Goal: Task Accomplishment & Management: Manage account settings

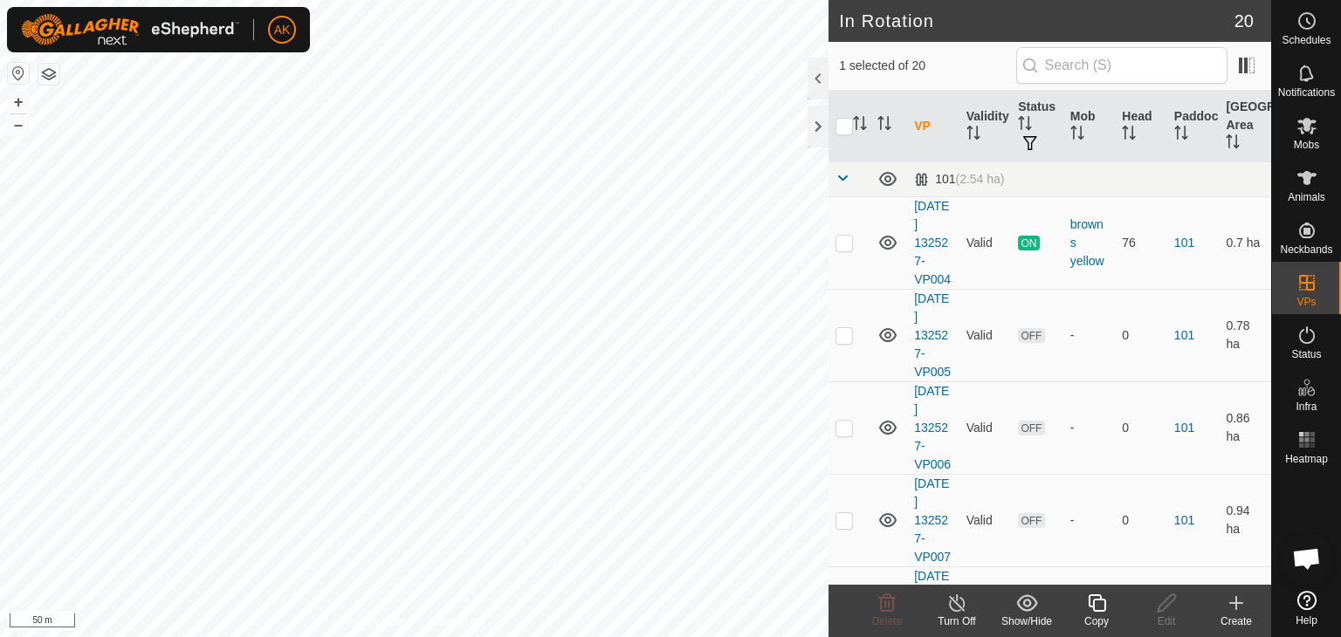
click at [1090, 602] on icon at bounding box center [1097, 603] width 22 height 21
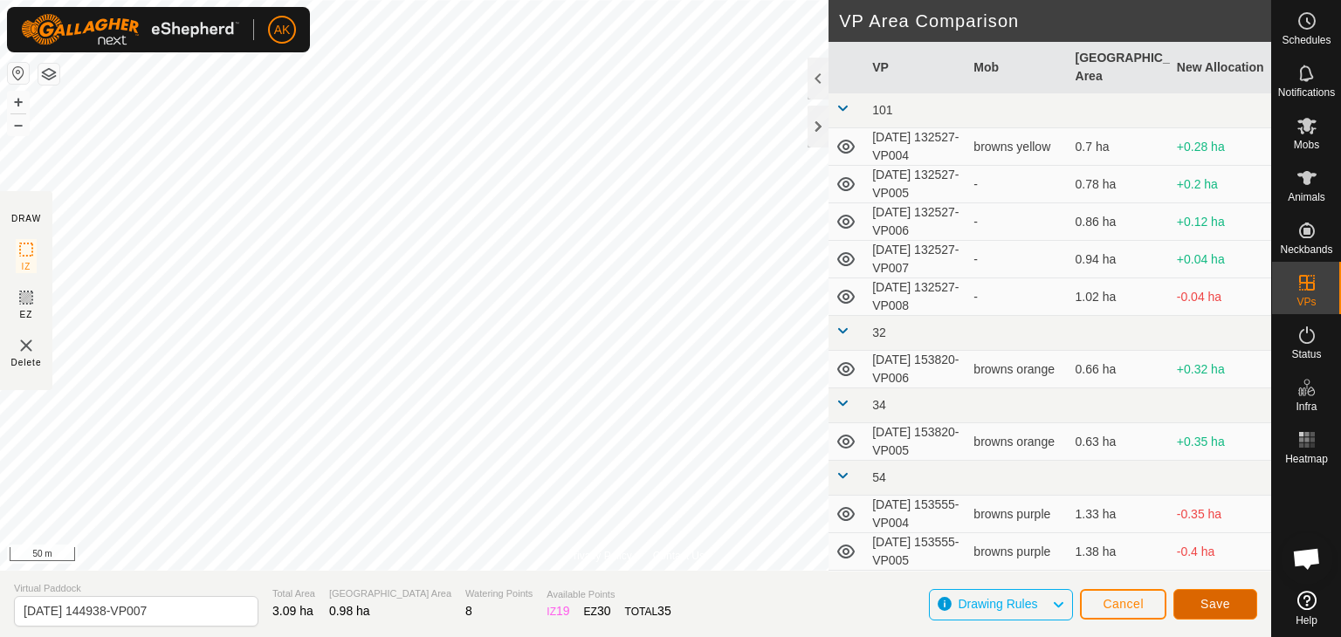
click at [1193, 607] on button "Save" at bounding box center [1216, 604] width 84 height 31
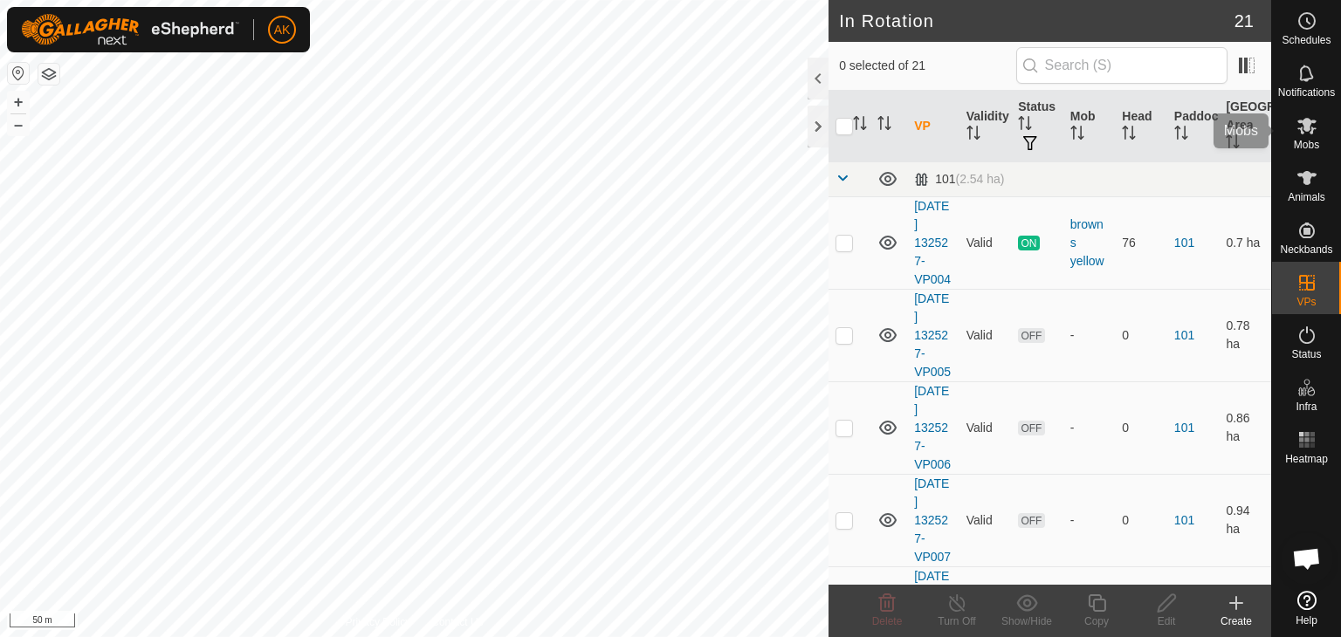
click at [1313, 131] on icon at bounding box center [1307, 125] width 21 height 21
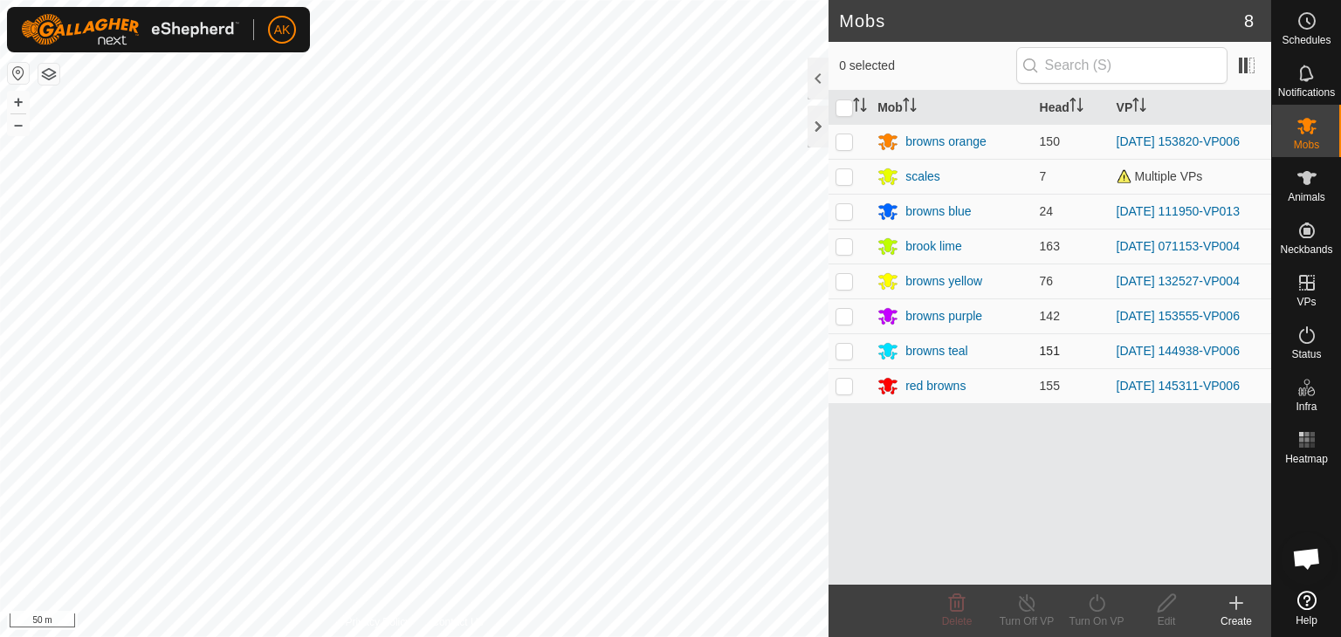
click at [845, 354] on p-checkbox at bounding box center [844, 351] width 17 height 14
checkbox input "true"
click at [1086, 606] on icon at bounding box center [1097, 603] width 22 height 21
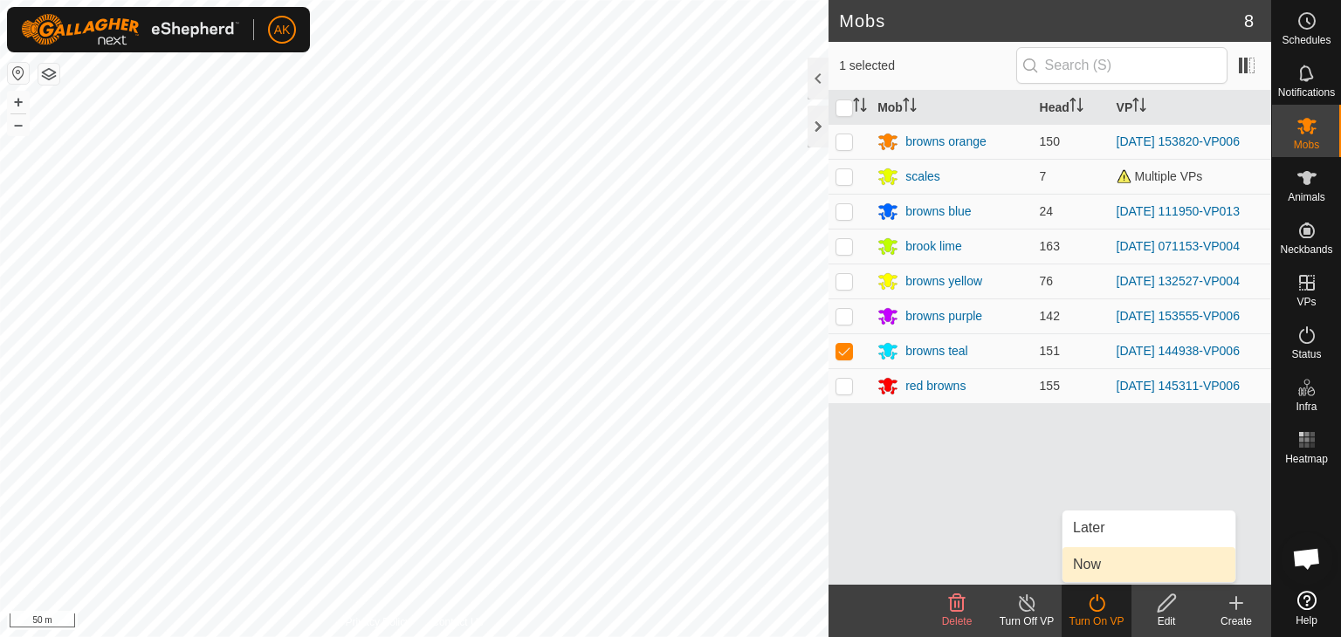
click at [1110, 563] on link "Now" at bounding box center [1149, 564] width 173 height 35
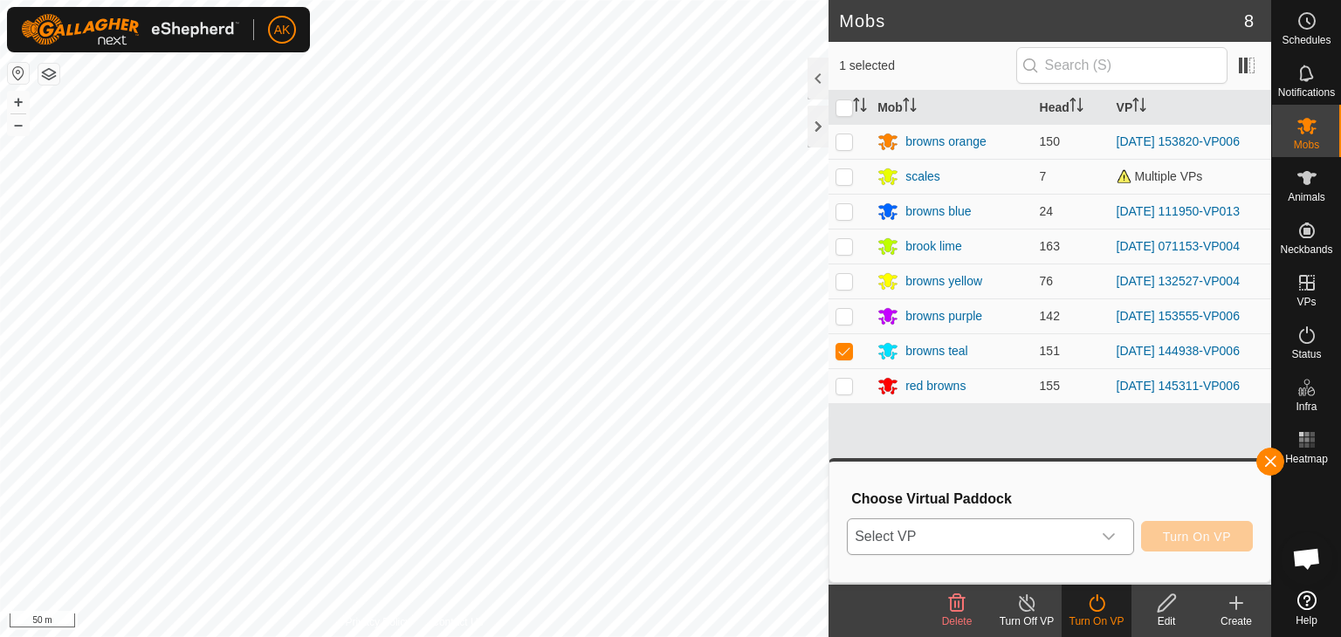
click at [1093, 528] on div "dropdown trigger" at bounding box center [1108, 537] width 35 height 35
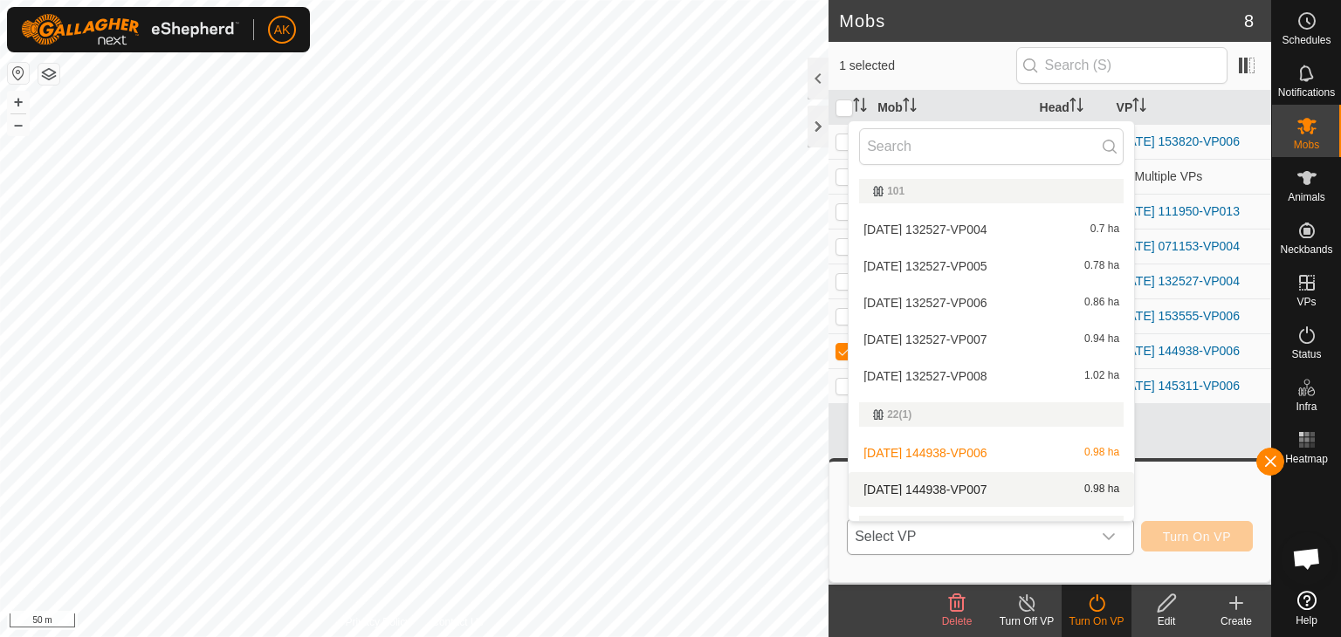
click at [949, 483] on li "2025-09-06 144938-VP007 0.98 ha" at bounding box center [992, 489] width 286 height 35
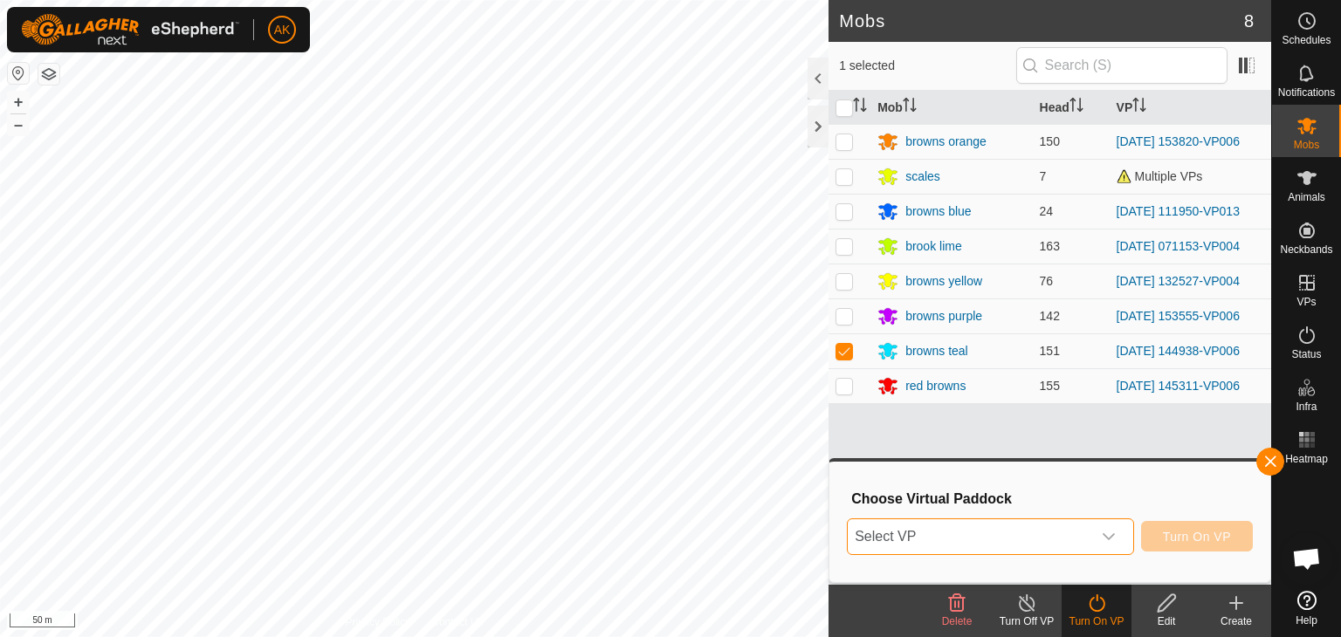
click at [1104, 534] on icon "dropdown trigger" at bounding box center [1109, 537] width 12 height 7
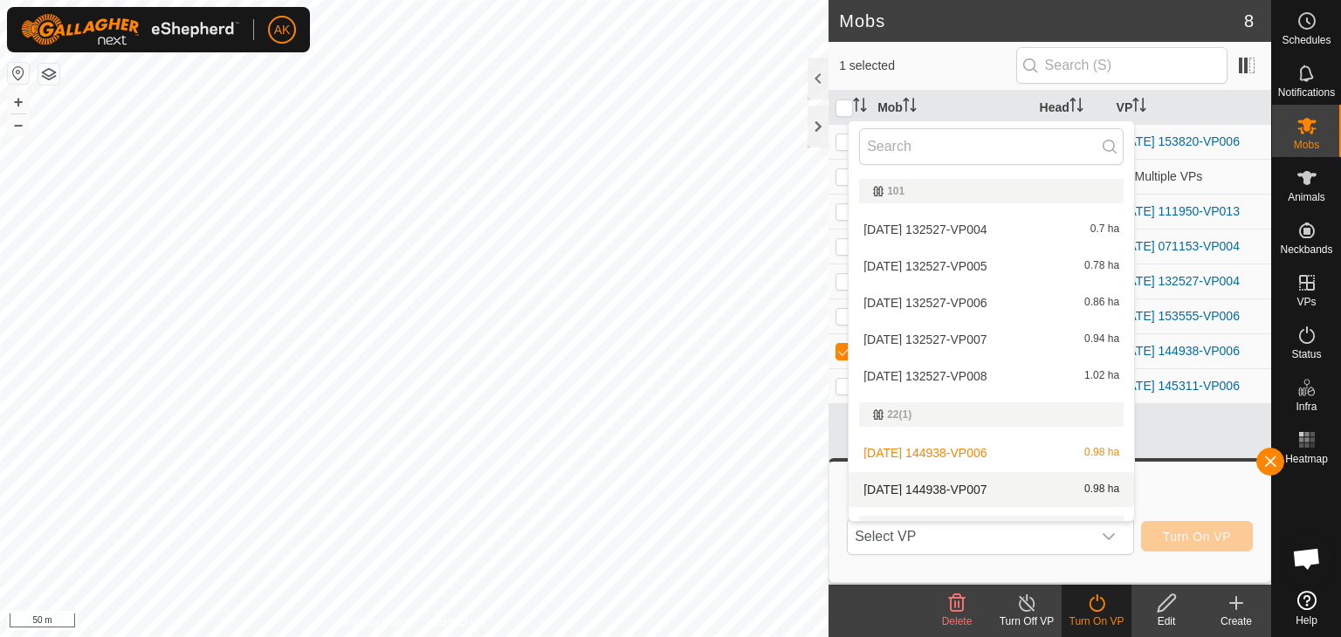
click at [948, 486] on li "2025-09-06 144938-VP007 0.98 ha" at bounding box center [992, 489] width 286 height 35
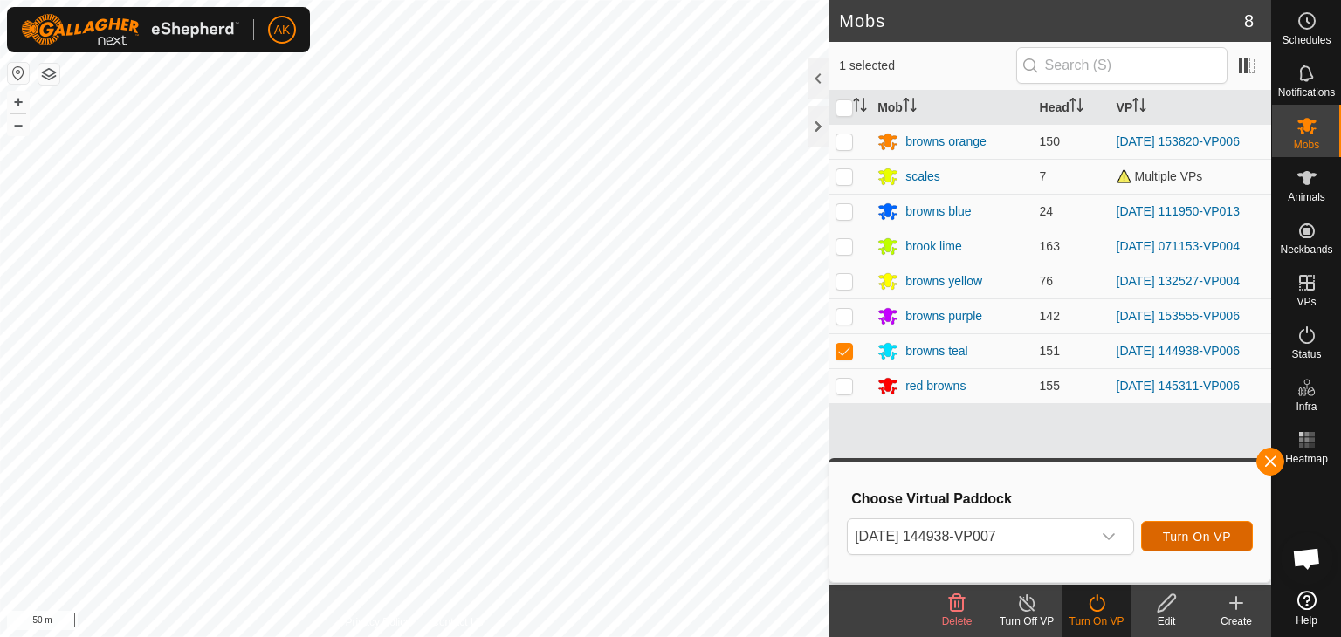
click at [1202, 539] on span "Turn On VP" at bounding box center [1197, 537] width 68 height 14
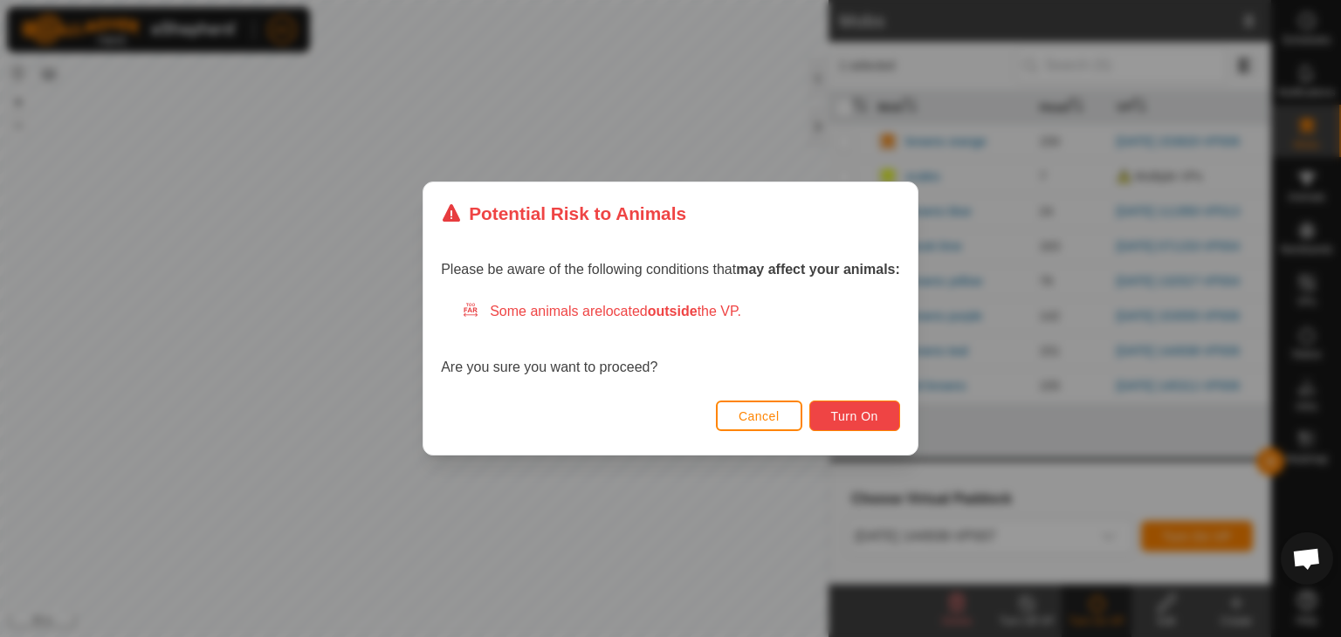
click at [842, 416] on span "Turn On" at bounding box center [854, 417] width 47 height 14
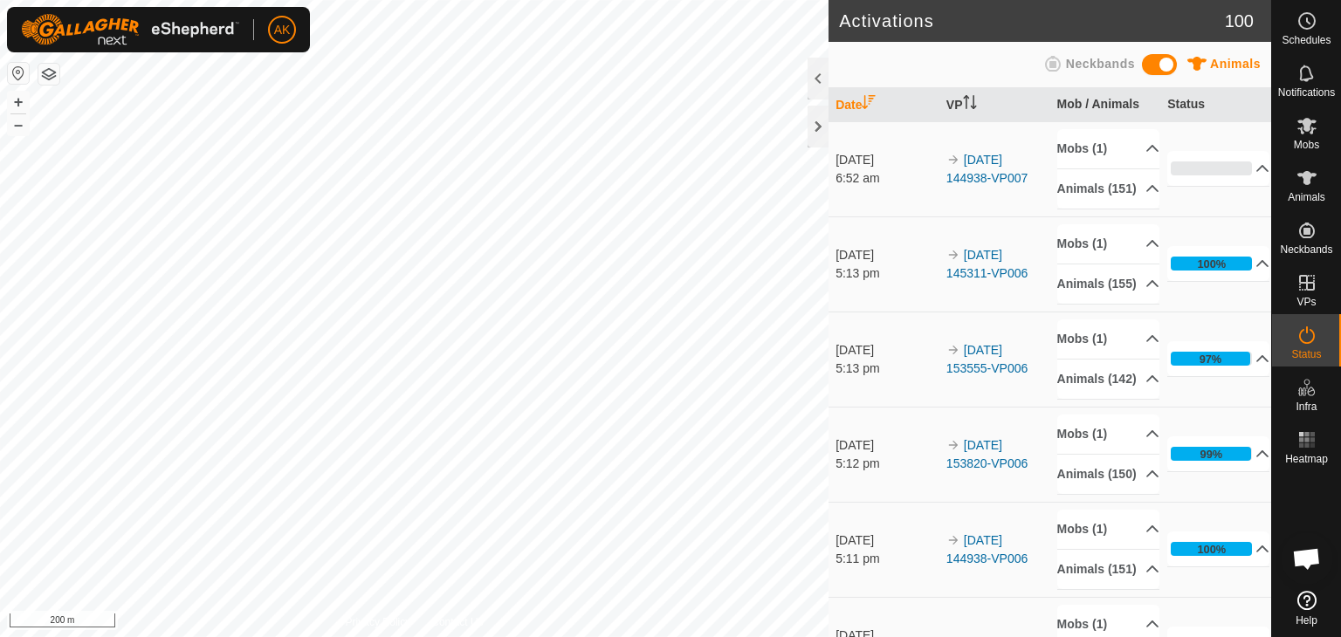
click at [411, 637] on html "AK Schedules Notifications Mobs Animals Neckbands VPs Status Infra Heatmap Help…" at bounding box center [670, 318] width 1341 height 637
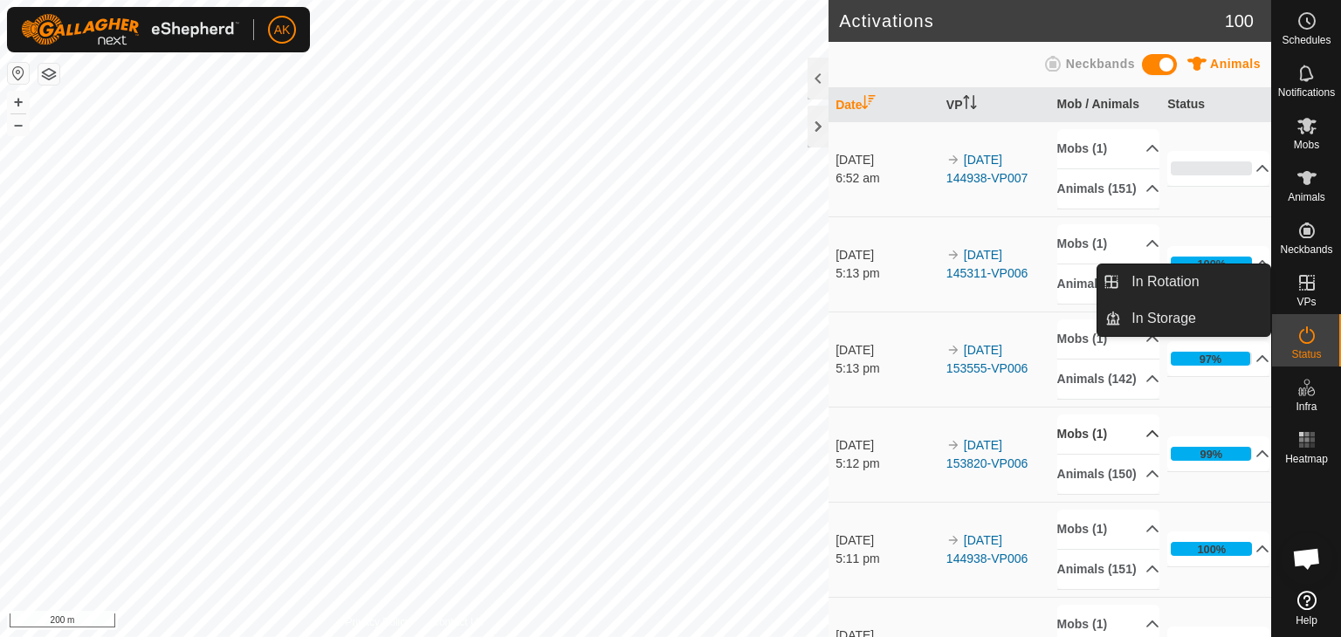
click at [1092, 454] on p-accordion-header "Mobs (1)" at bounding box center [1108, 434] width 102 height 39
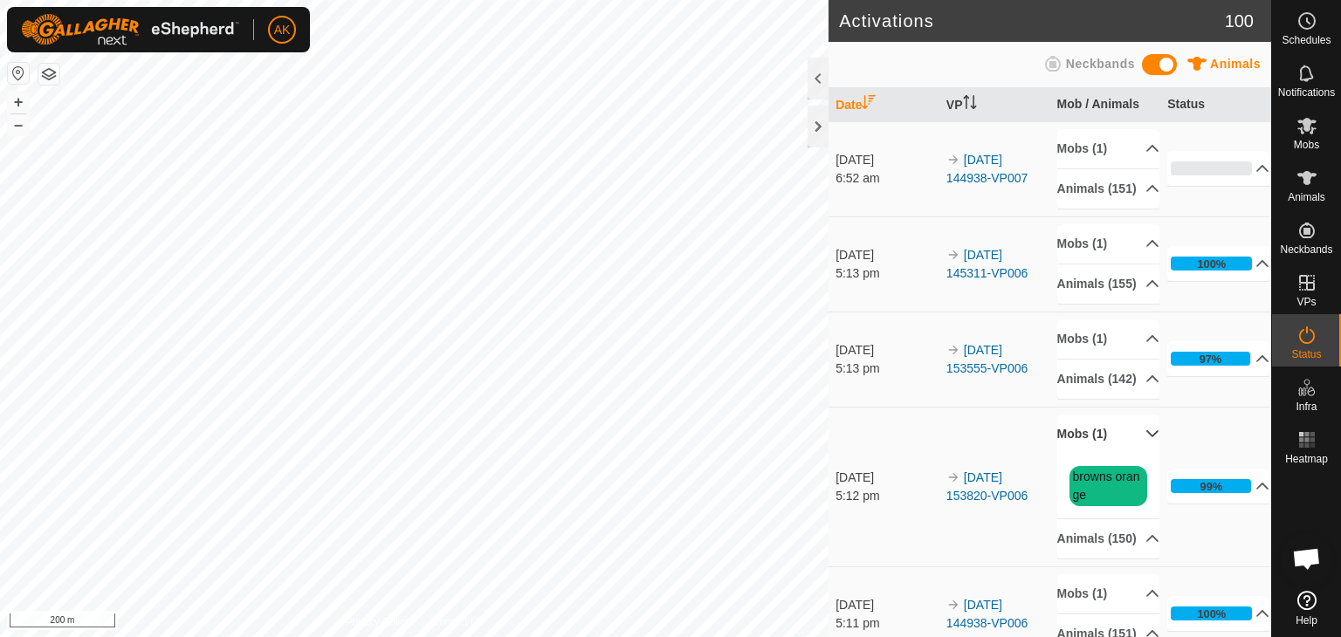
click at [1092, 454] on p-accordion-header "Mobs (1)" at bounding box center [1108, 434] width 102 height 39
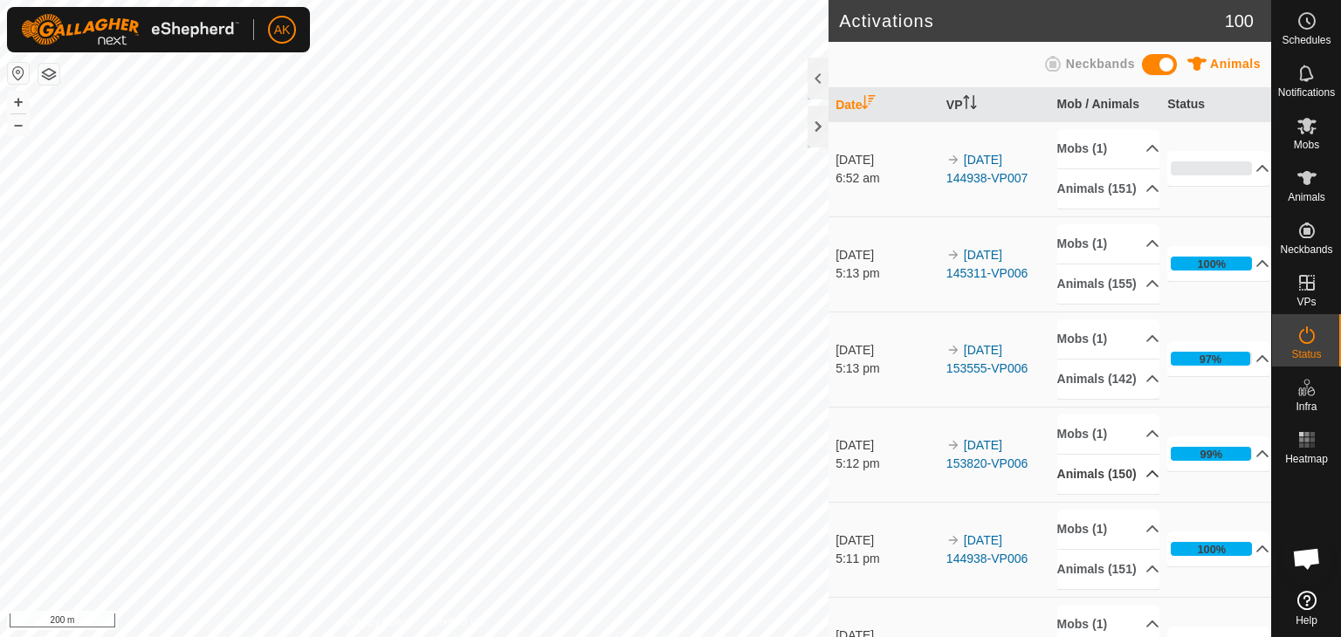
click at [1126, 494] on p-accordion-header "Animals (150)" at bounding box center [1108, 474] width 102 height 39
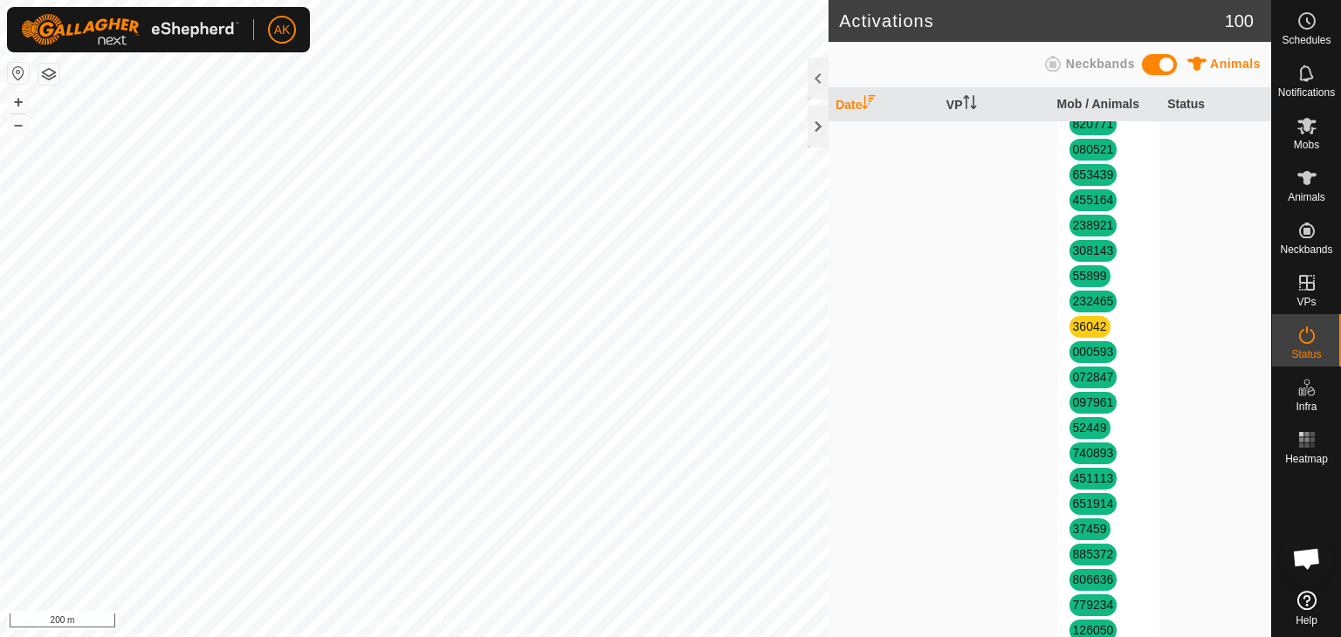
scroll to position [1484, 0]
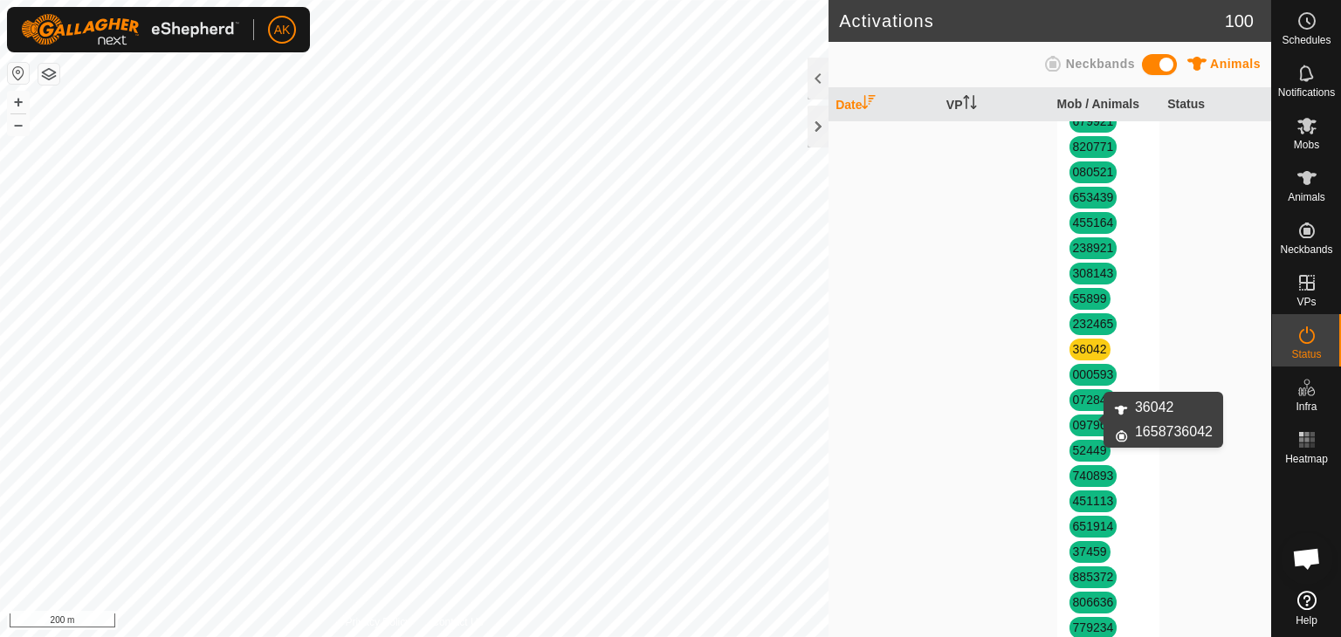
click at [1073, 356] on link "36042" at bounding box center [1090, 349] width 34 height 14
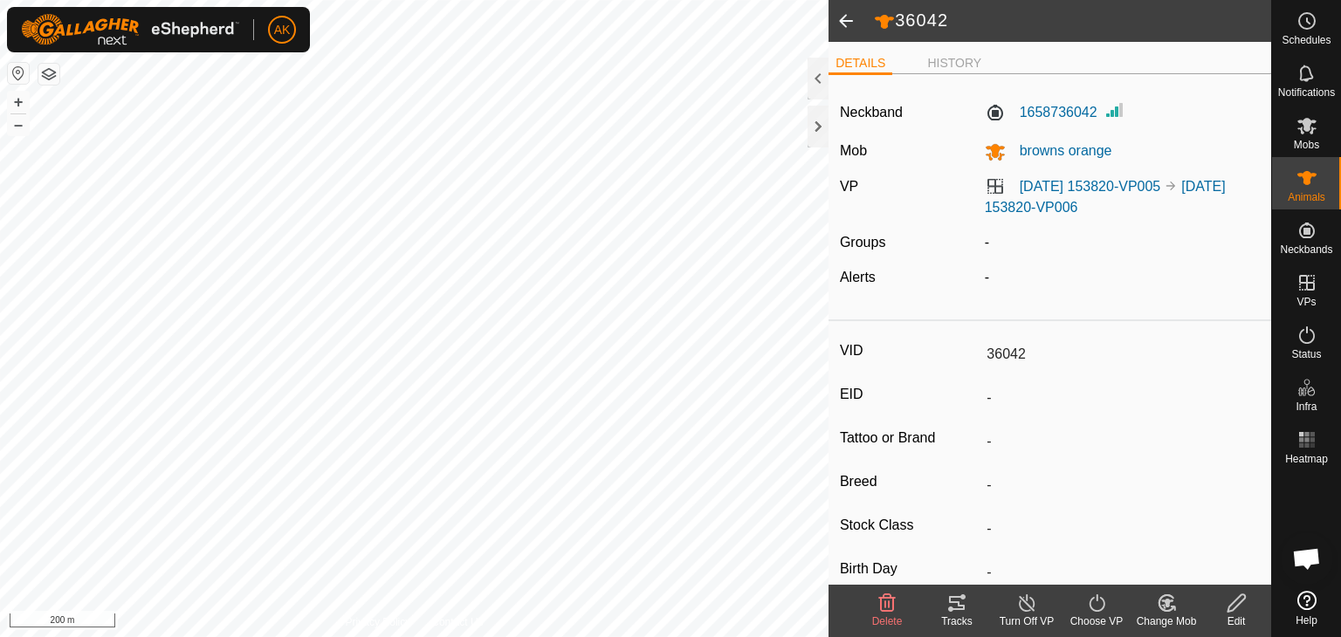
click at [882, 595] on icon at bounding box center [887, 603] width 21 height 21
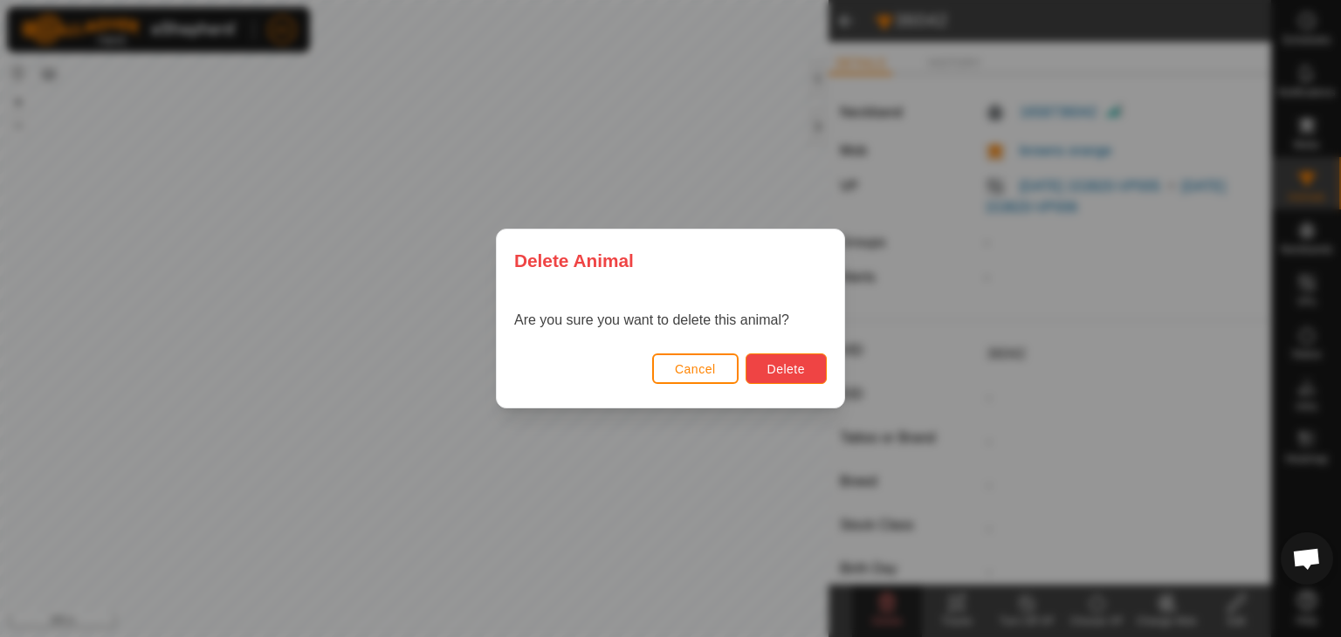
click at [807, 376] on button "Delete" at bounding box center [786, 369] width 81 height 31
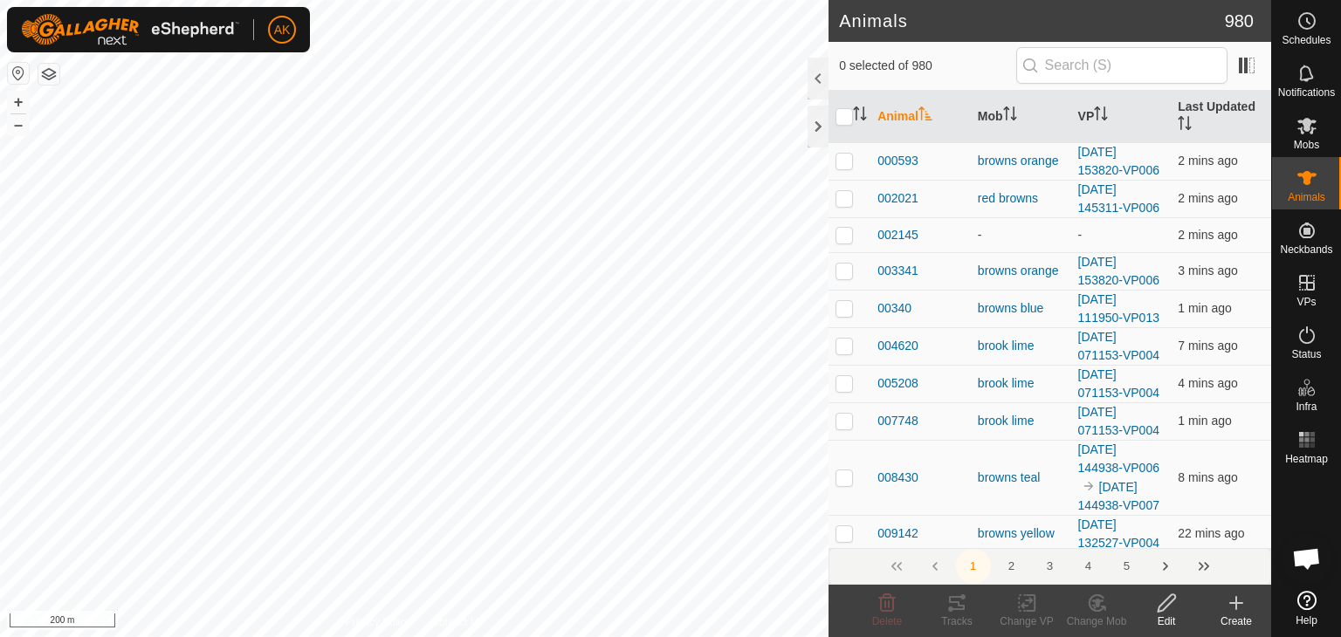
click at [1232, 604] on icon at bounding box center [1236, 603] width 21 height 21
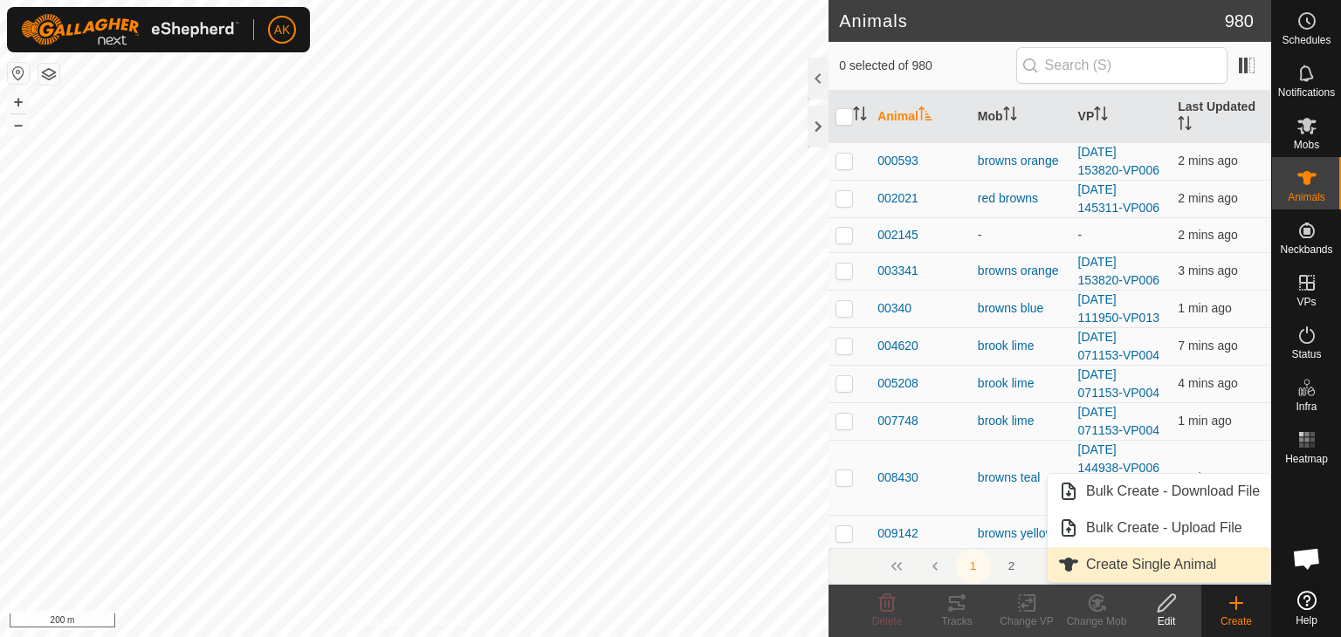
click at [1199, 567] on link "Create Single Animal" at bounding box center [1159, 564] width 223 height 35
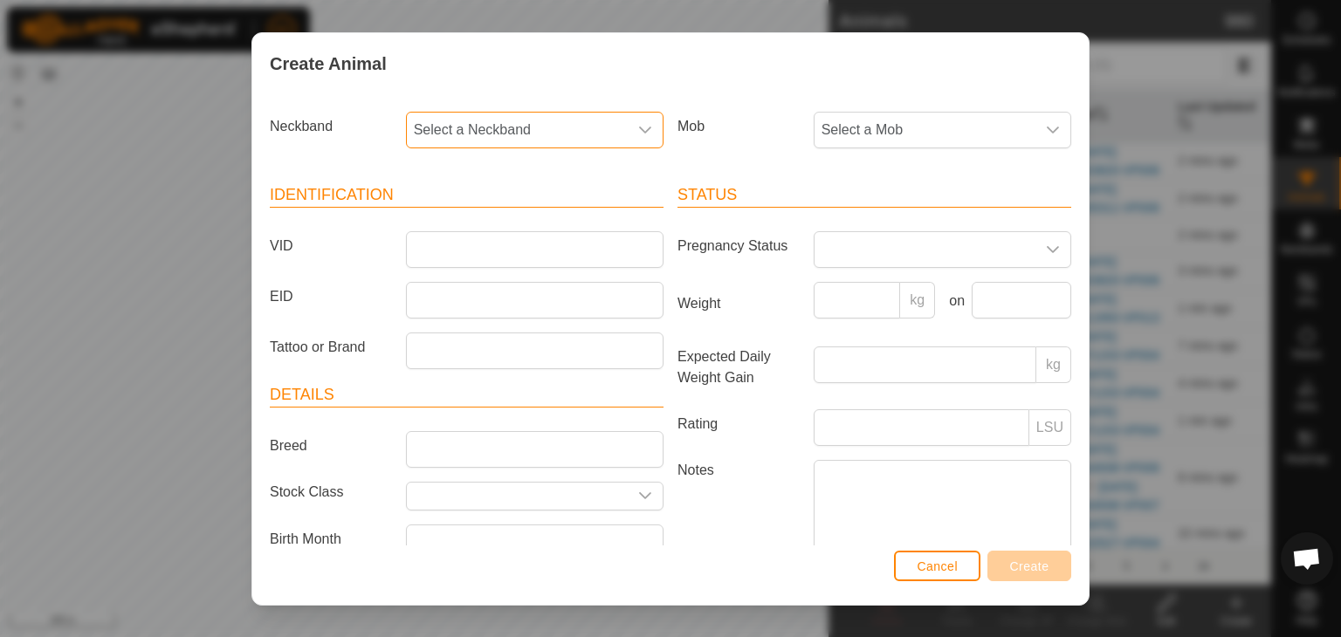
click at [485, 125] on span "Select a Neckband" at bounding box center [517, 130] width 221 height 35
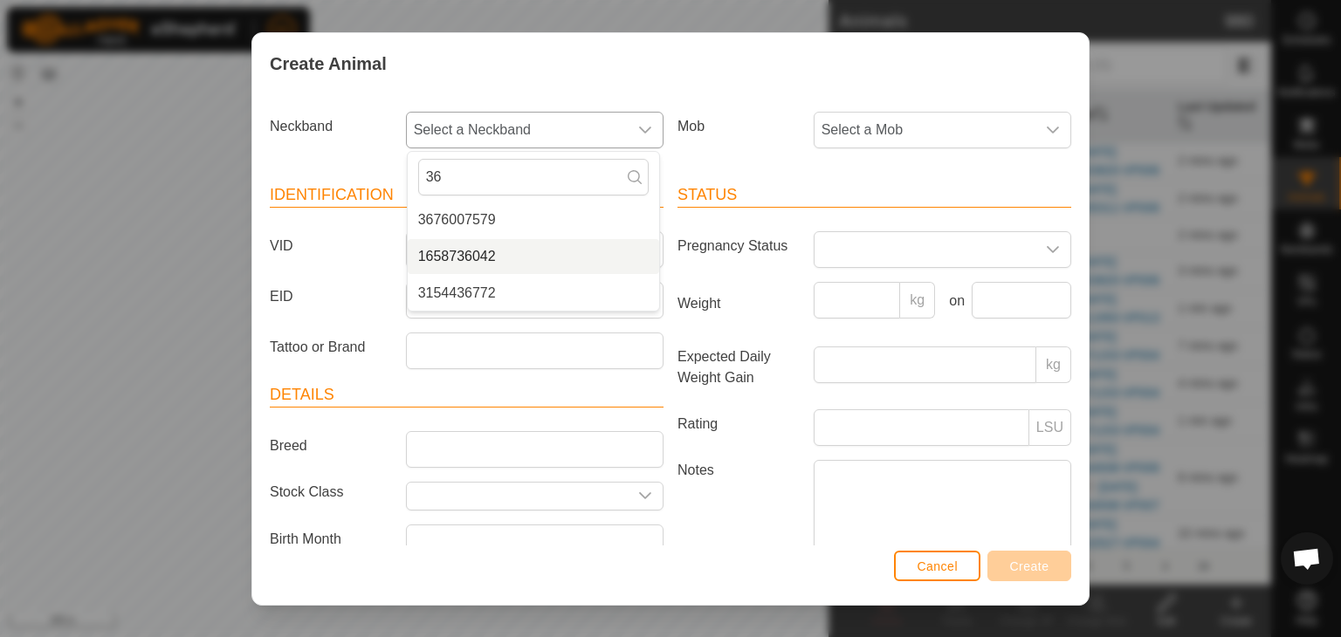
type input "36"
click at [468, 258] on li "1658736042" at bounding box center [533, 256] width 251 height 35
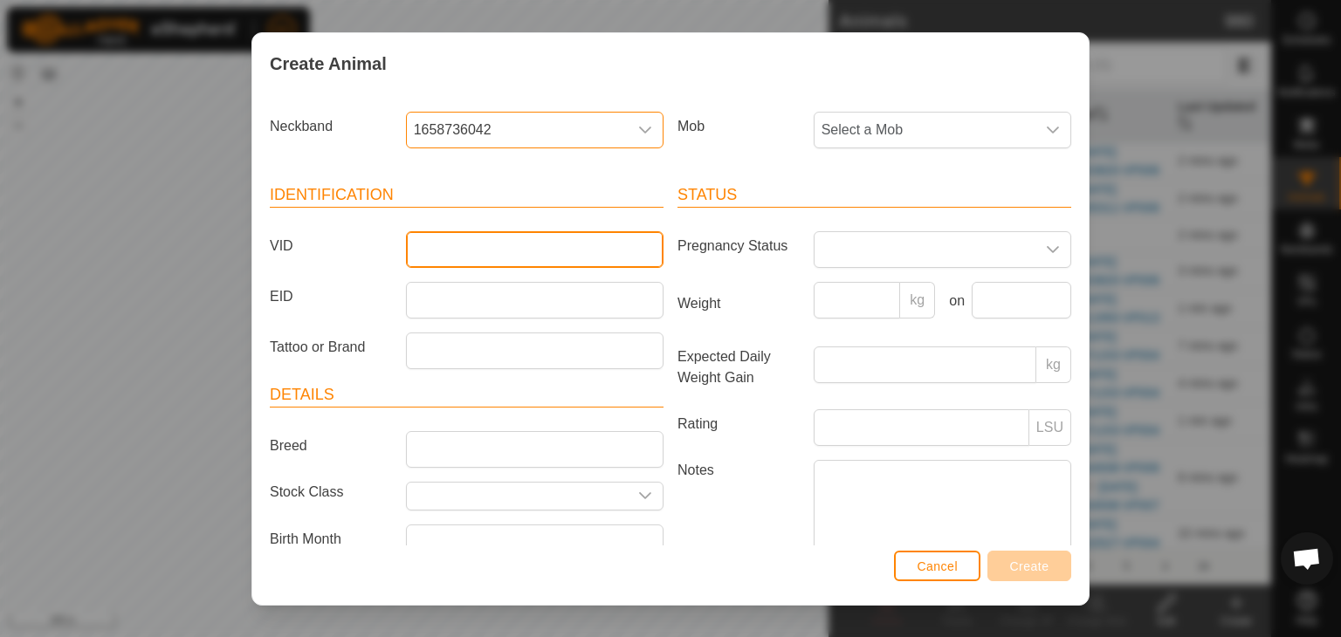
click at [439, 253] on input "VID" at bounding box center [535, 249] width 258 height 37
type input "36042"
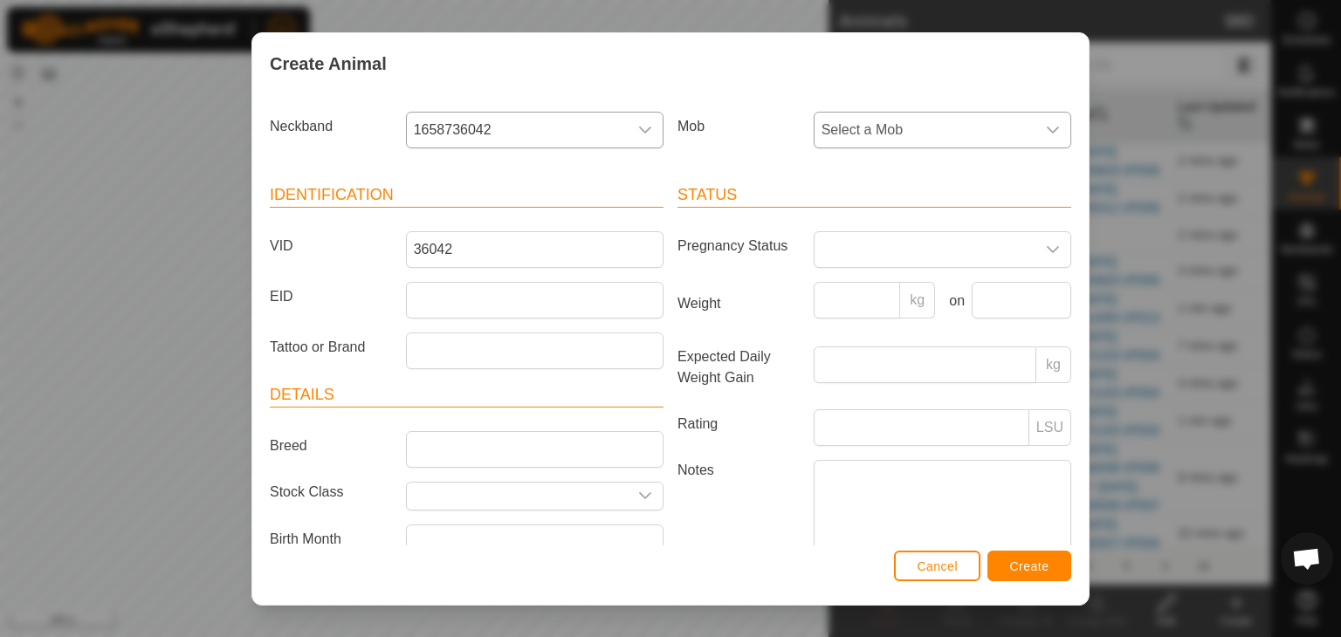
click at [853, 131] on span "Select a Mob" at bounding box center [925, 130] width 221 height 35
click at [848, 256] on li "browns orange" at bounding box center [941, 256] width 251 height 35
click at [1042, 568] on span "Create" at bounding box center [1029, 567] width 39 height 14
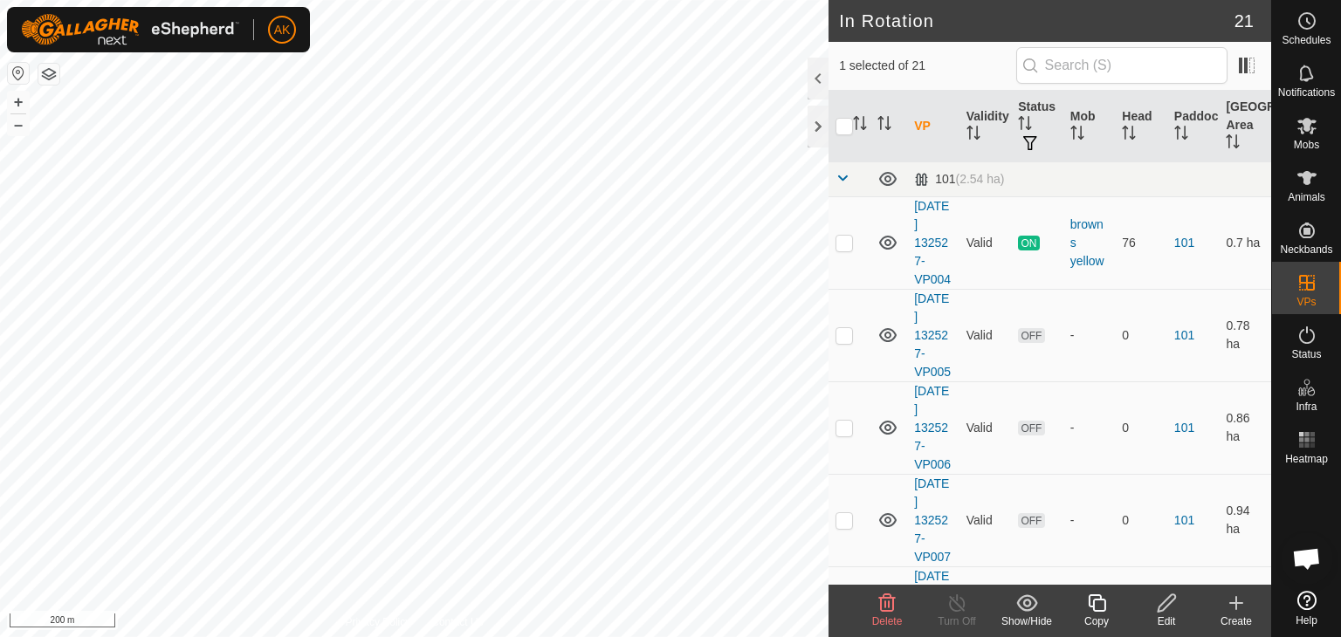
click at [894, 599] on icon at bounding box center [887, 603] width 17 height 17
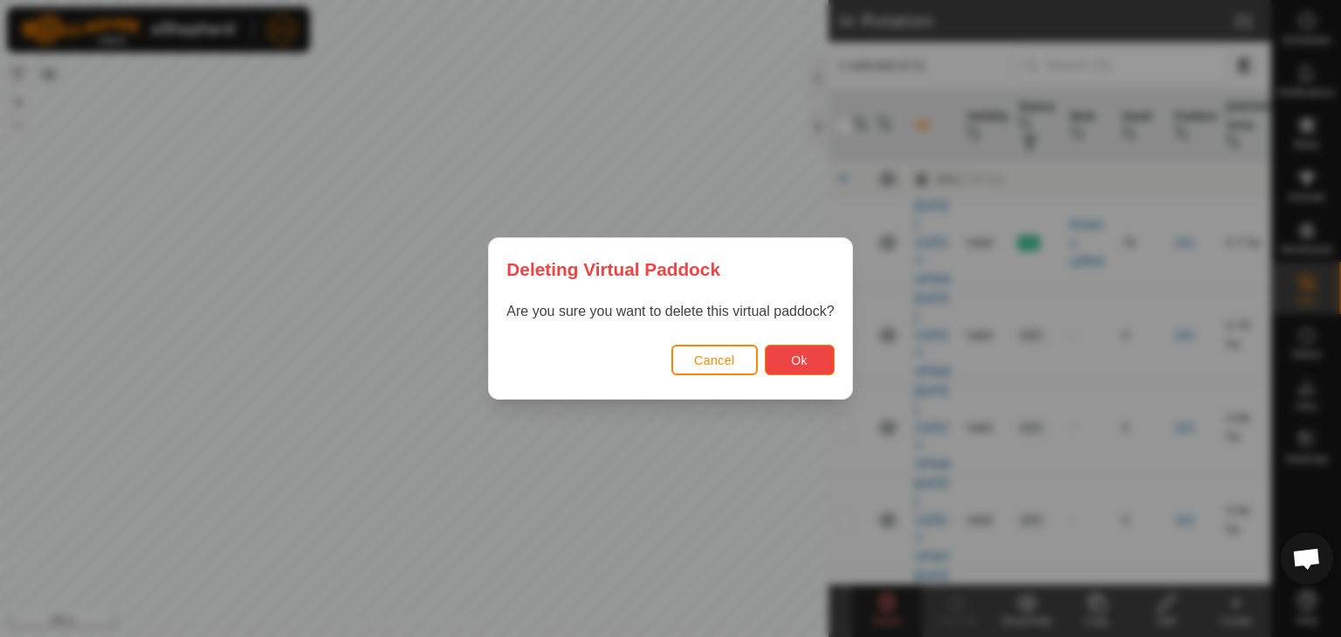
click at [809, 369] on button "Ok" at bounding box center [800, 360] width 70 height 31
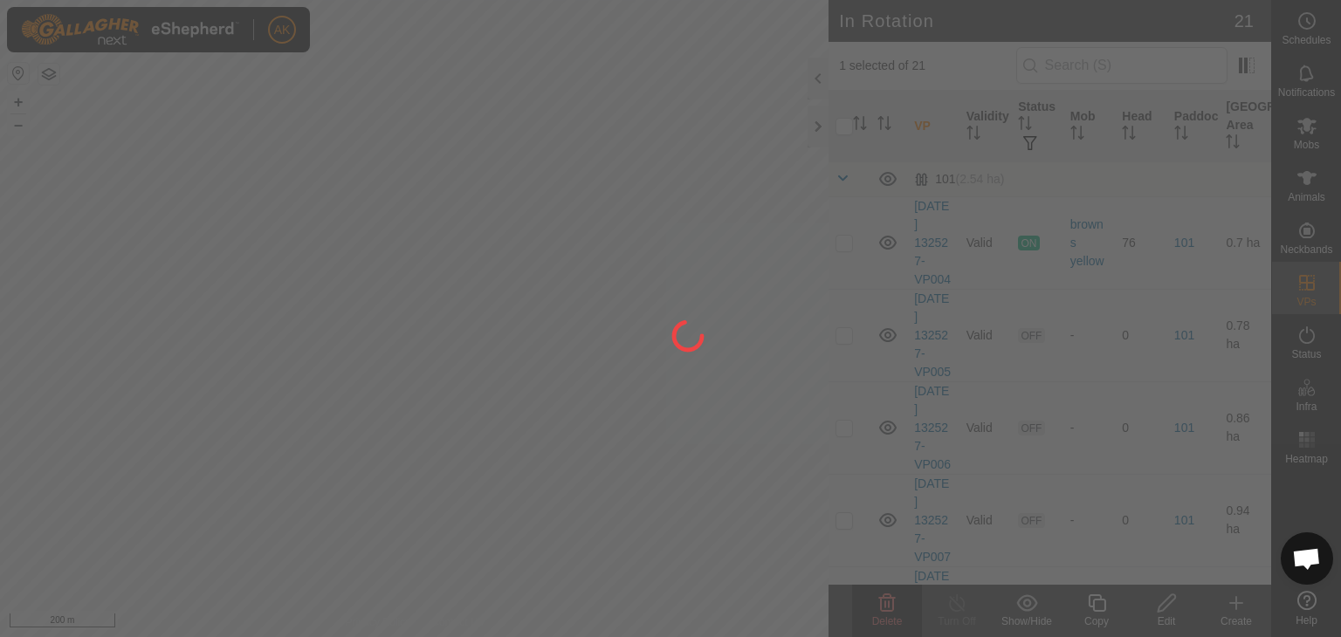
checkbox input "false"
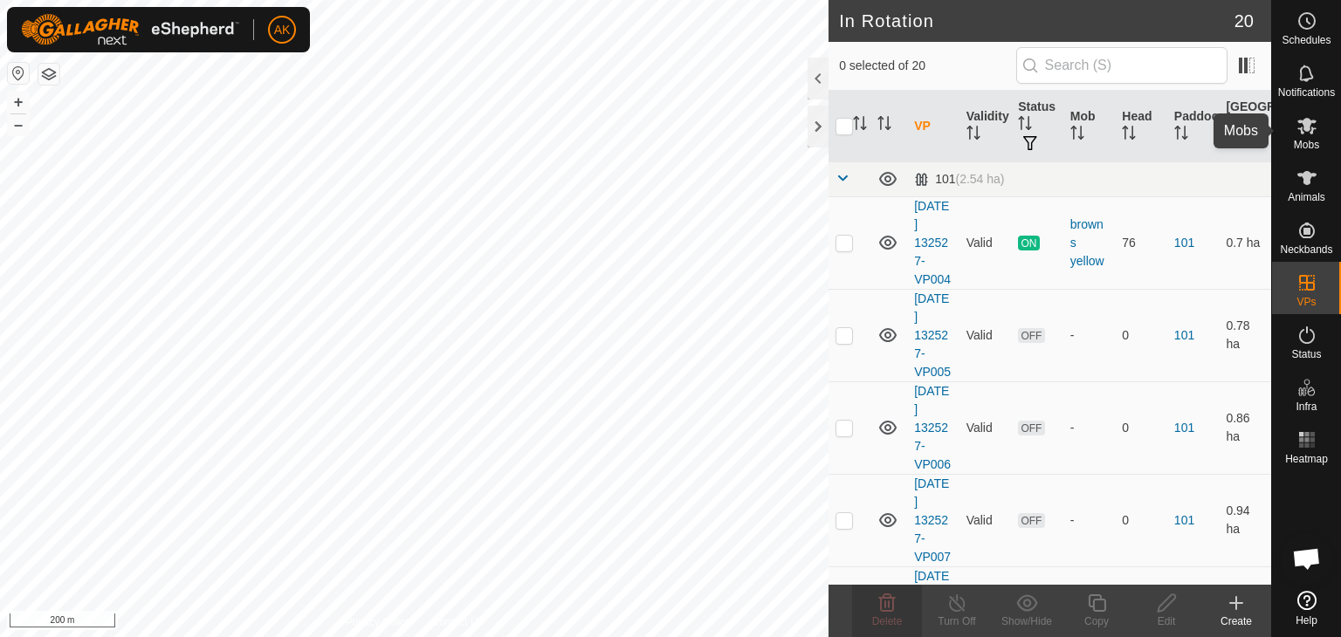
click at [1315, 128] on icon at bounding box center [1307, 126] width 19 height 17
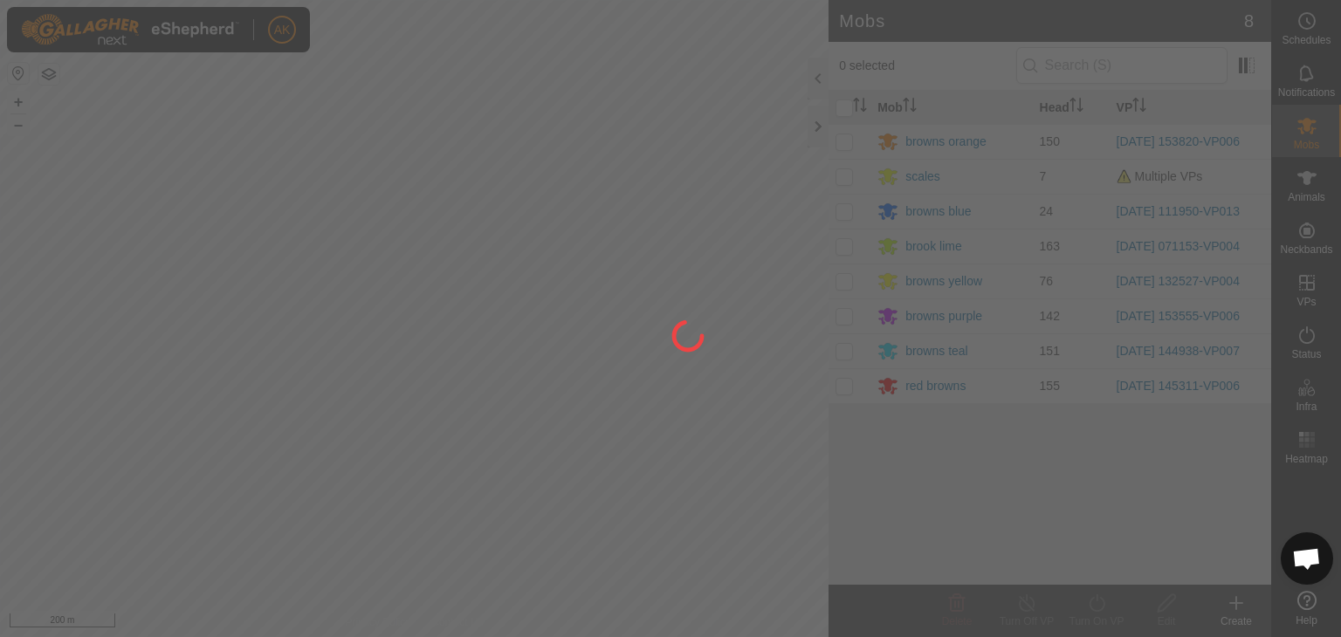
click at [845, 310] on div at bounding box center [670, 318] width 1341 height 637
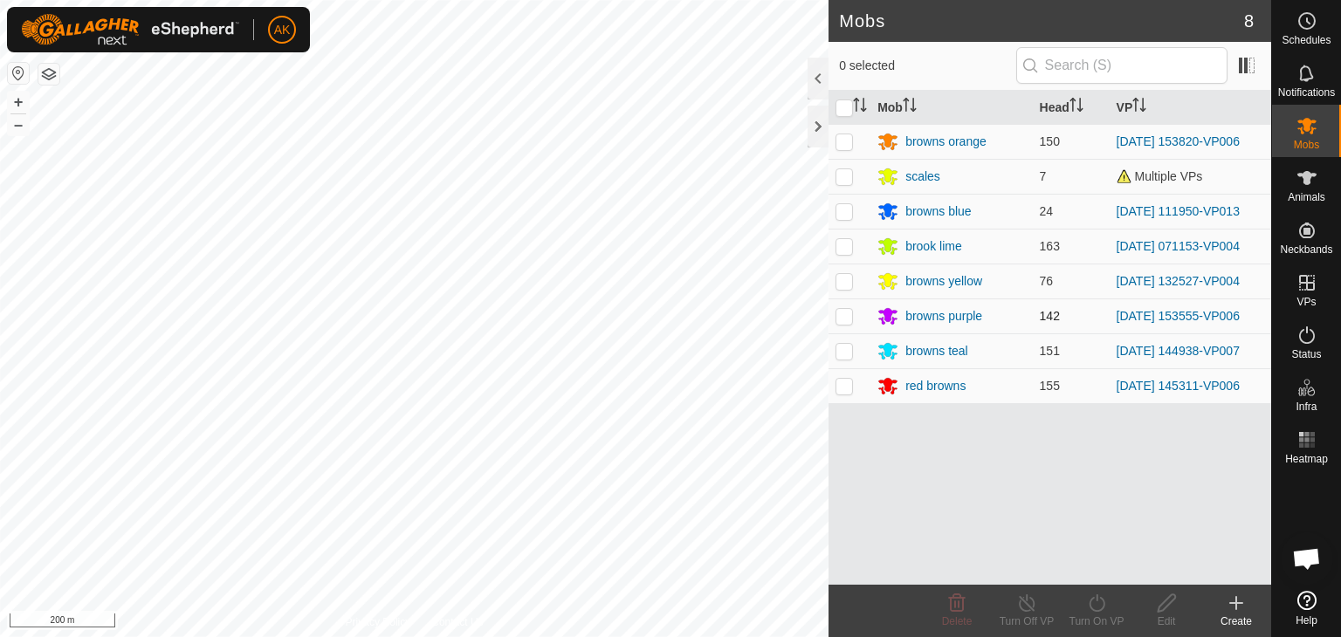
click at [836, 320] on p-checkbox at bounding box center [844, 316] width 17 height 14
checkbox input "true"
click at [1093, 609] on icon at bounding box center [1097, 603] width 22 height 21
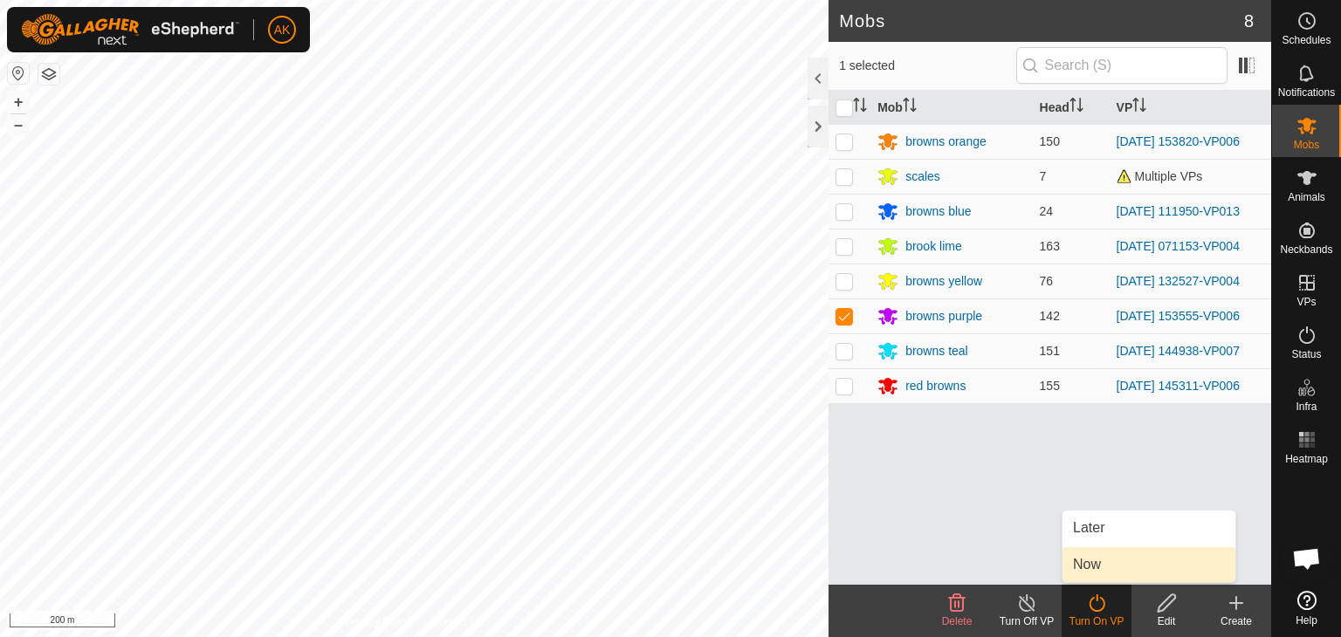
click at [1090, 561] on link "Now" at bounding box center [1149, 564] width 173 height 35
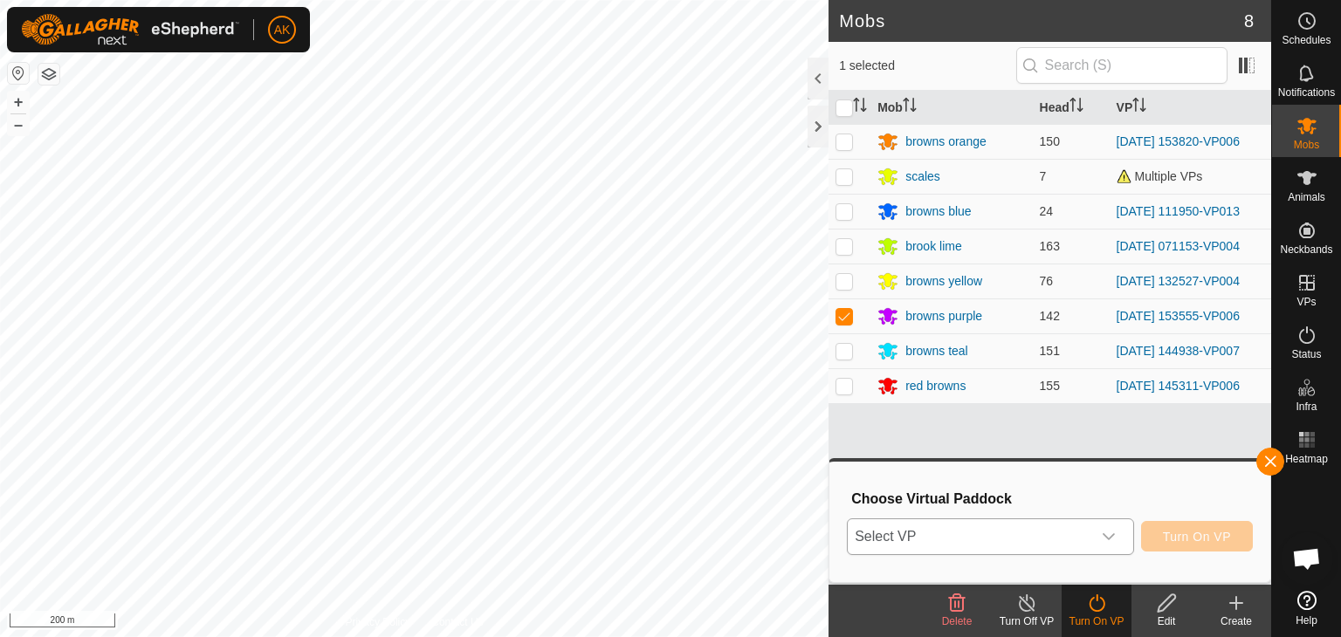
click at [947, 534] on span "Select VP" at bounding box center [970, 537] width 244 height 35
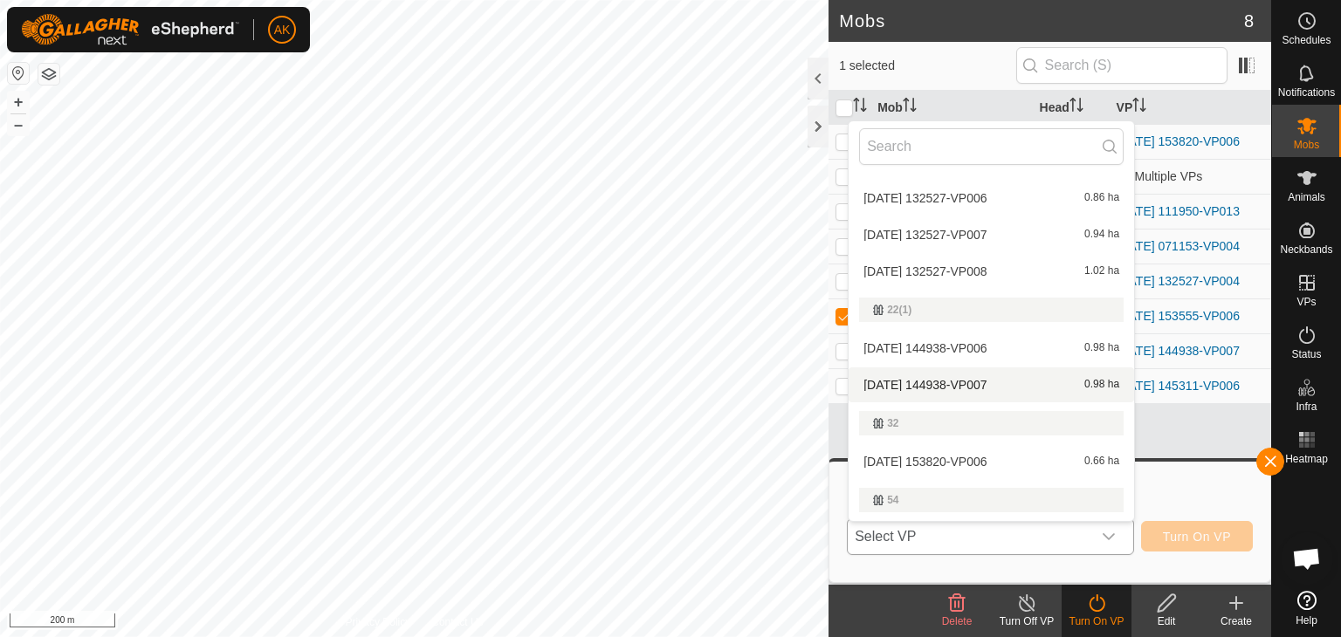
scroll to position [262, 0]
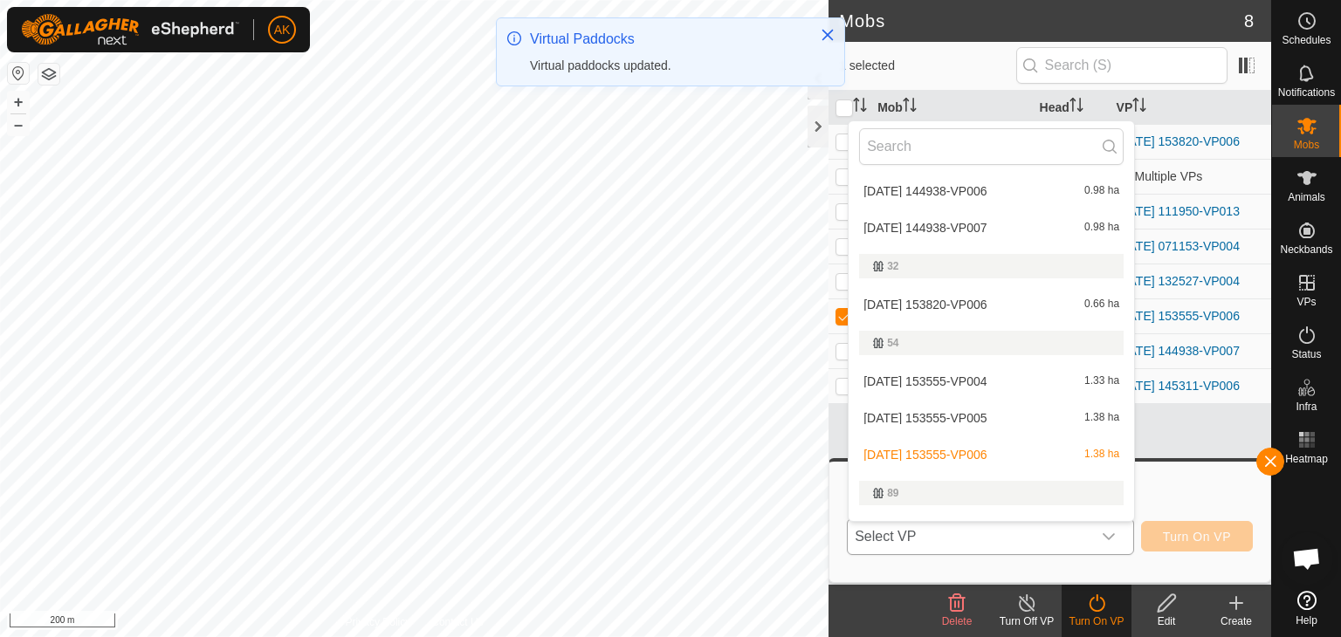
click at [932, 454] on li "[DATE] 153555-VP006 1.38 ha" at bounding box center [992, 454] width 286 height 35
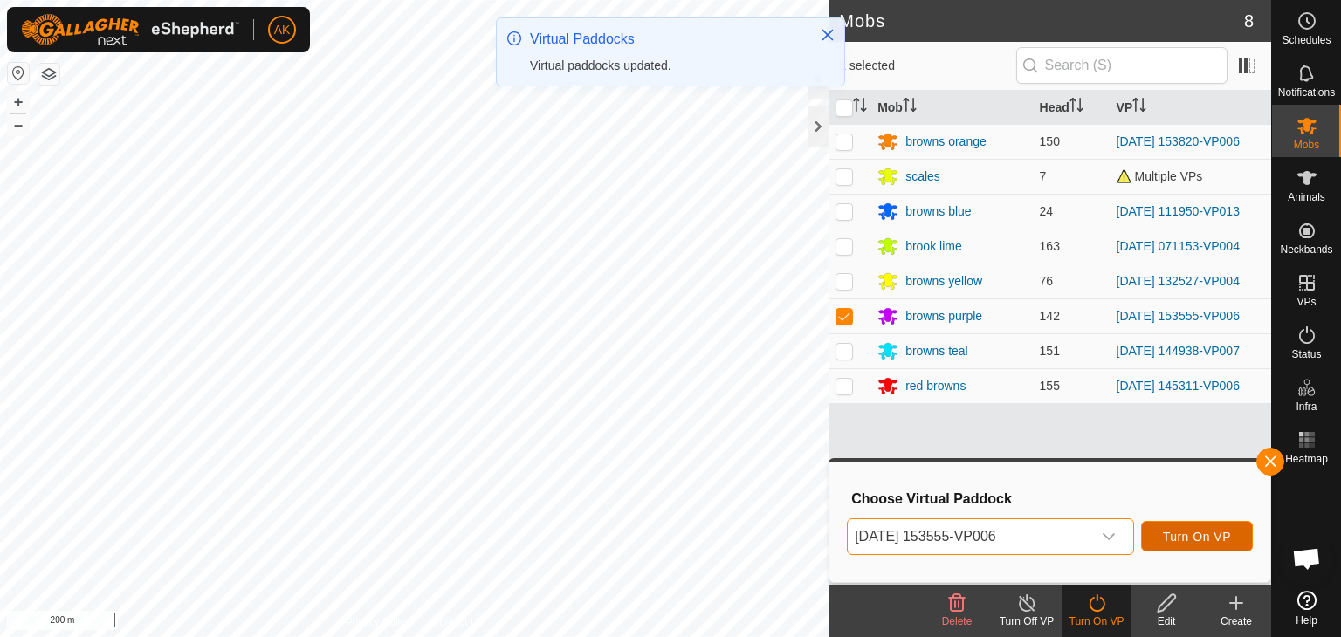
click at [1191, 539] on span "Turn On VP" at bounding box center [1197, 537] width 68 height 14
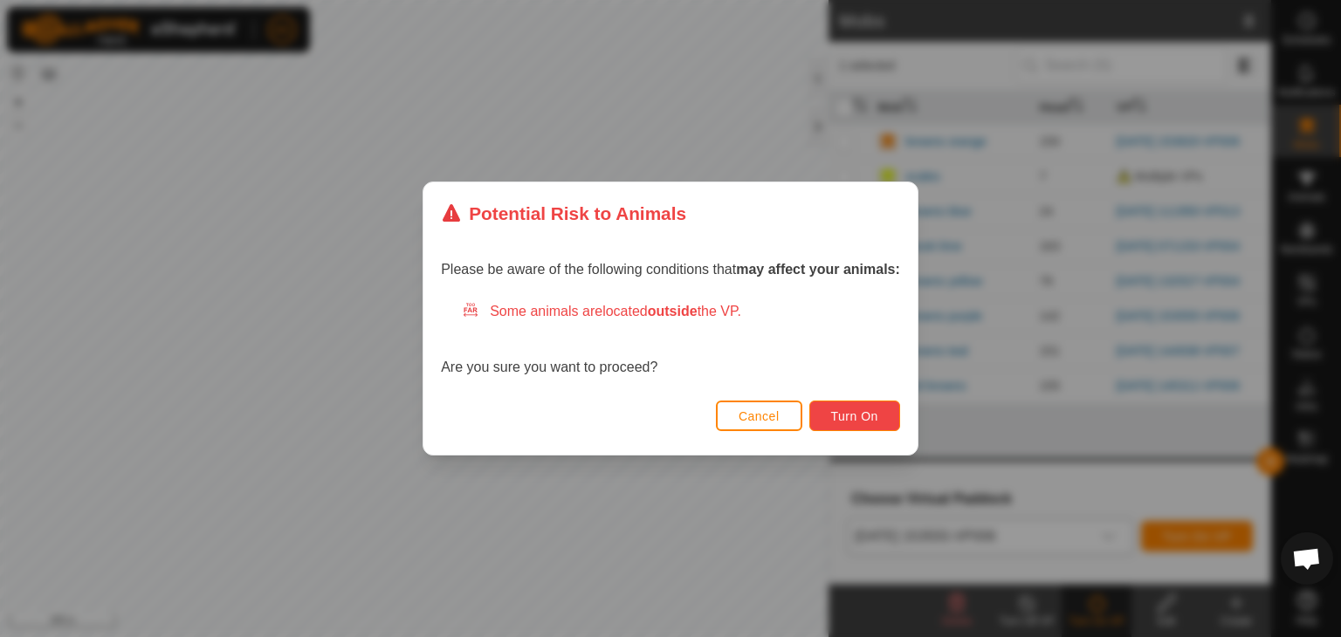
click at [872, 421] on span "Turn On" at bounding box center [854, 417] width 47 height 14
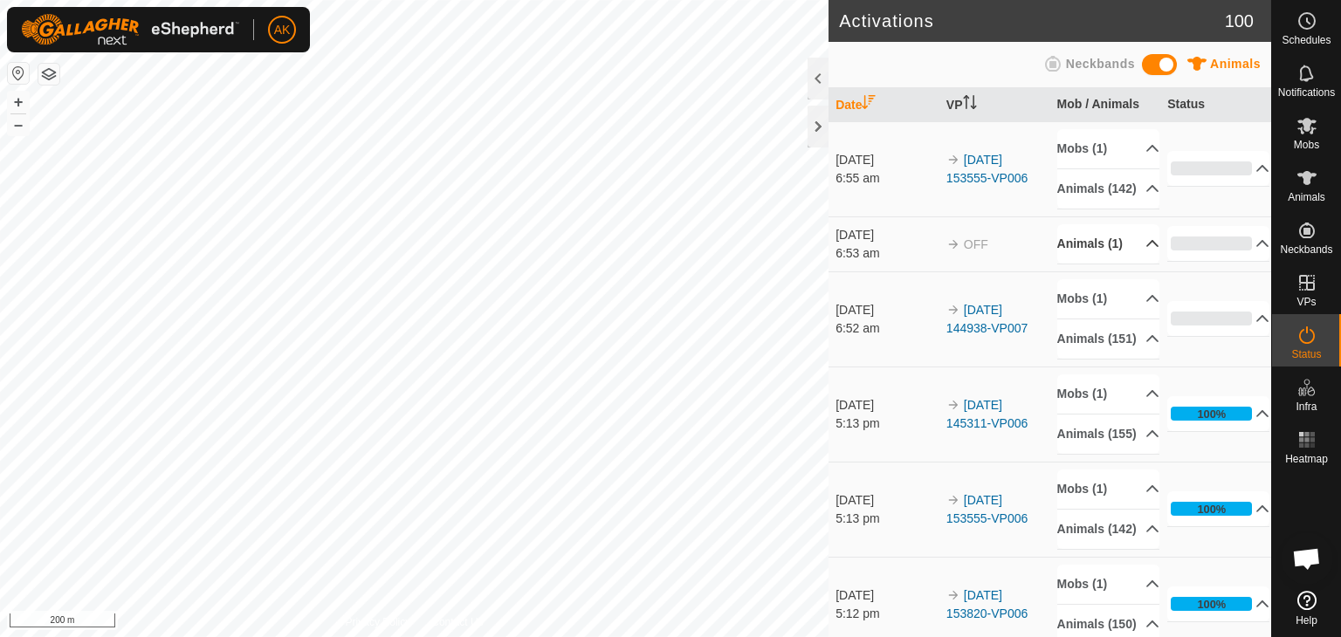
click at [1089, 258] on p-accordion-header "Animals (1)" at bounding box center [1108, 243] width 102 height 39
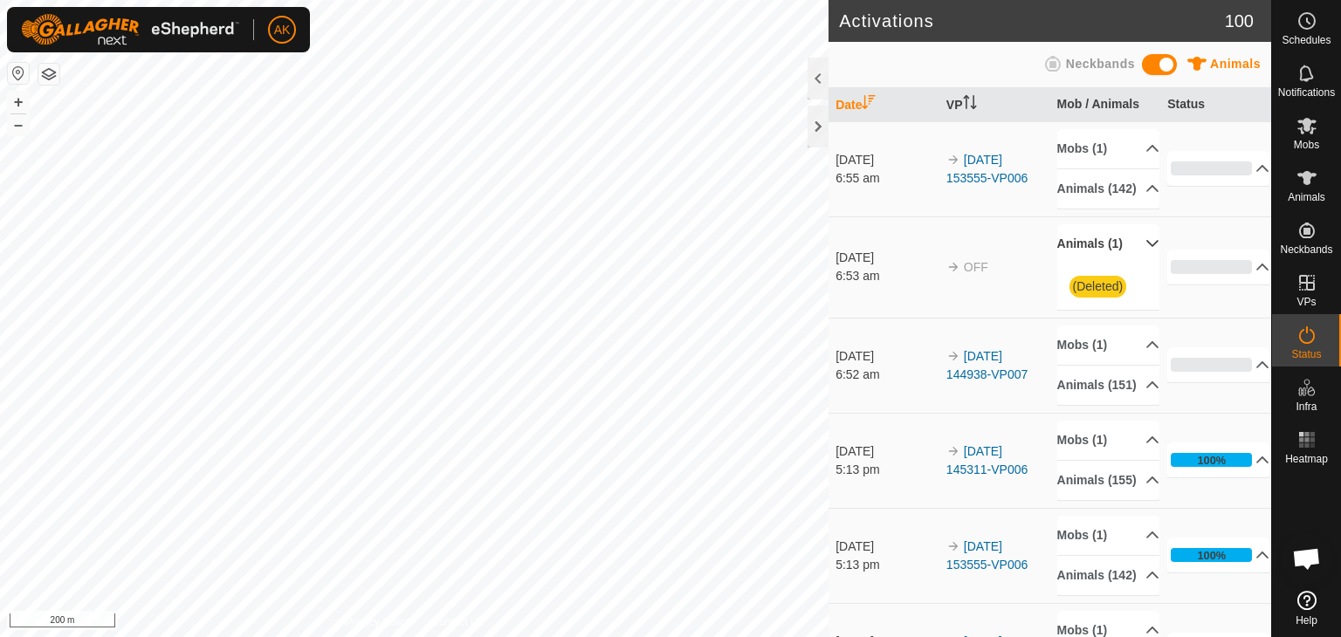
click at [1089, 258] on p-accordion-header "Animals (1)" at bounding box center [1108, 243] width 102 height 39
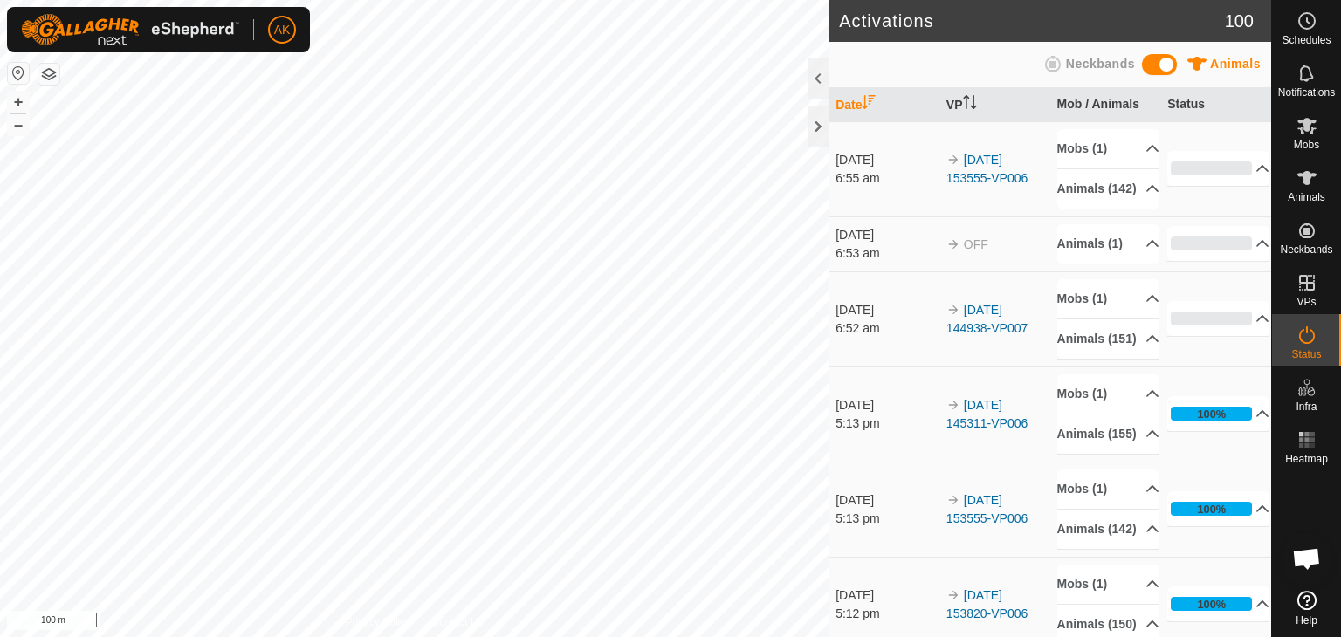
click at [50, 77] on button "button" at bounding box center [48, 74] width 21 height 21
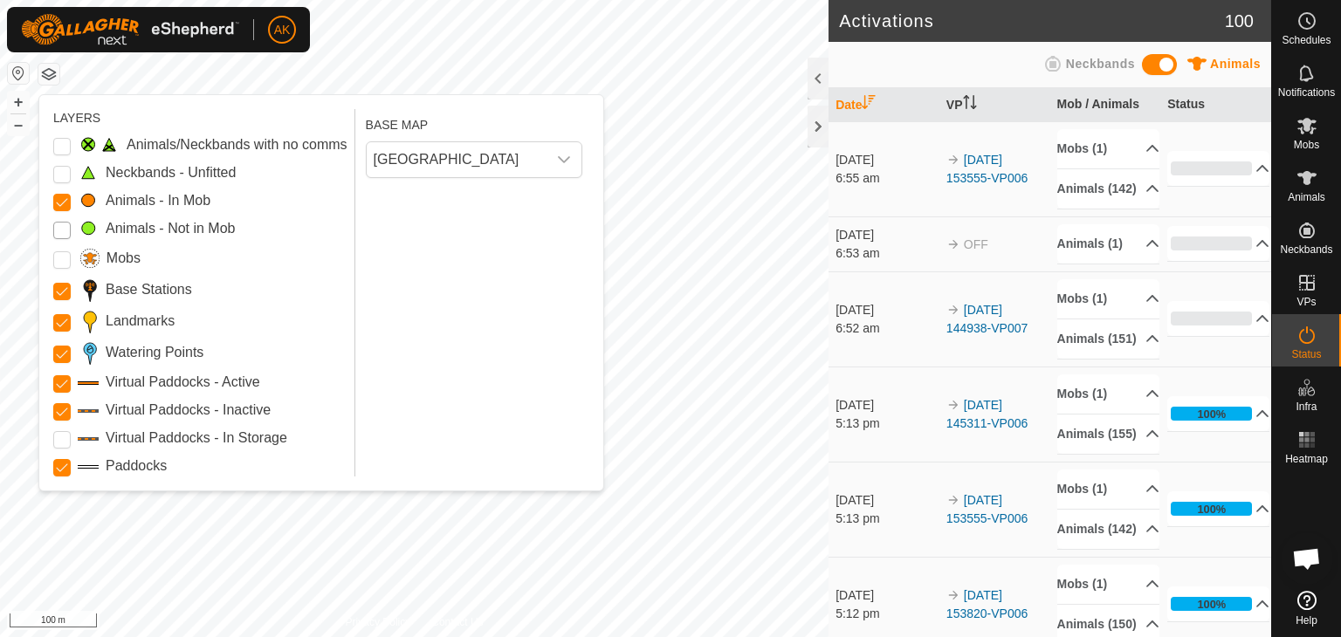
click at [59, 231] on Mob "Animals - Not in Mob" at bounding box center [61, 230] width 17 height 17
